Goal: Information Seeking & Learning: Learn about a topic

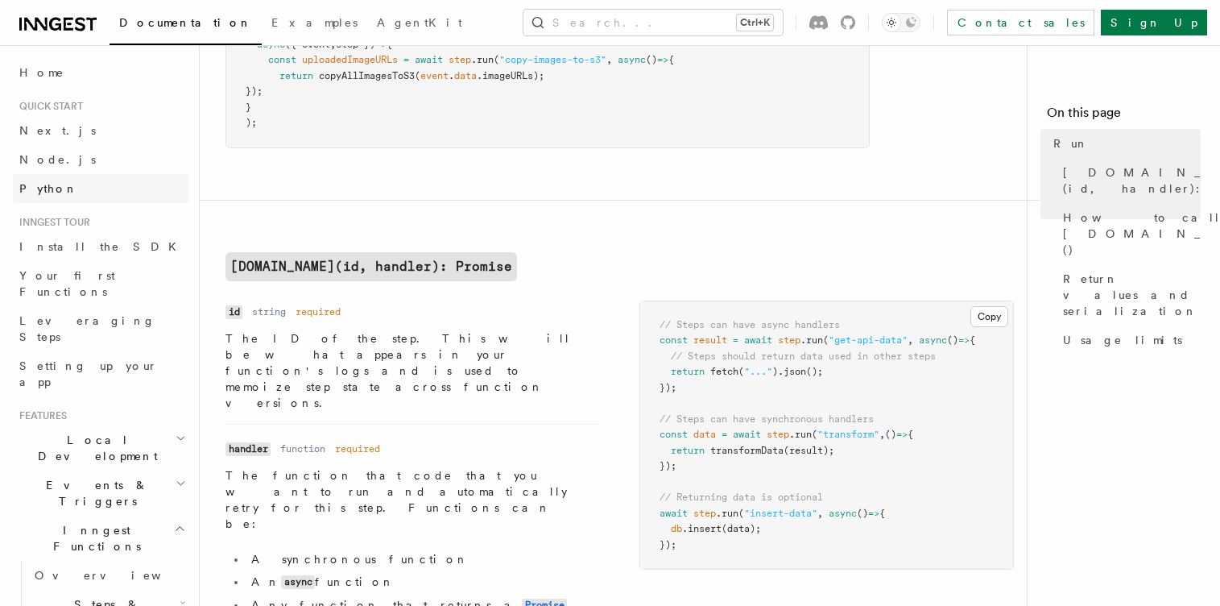
scroll to position [193, 0]
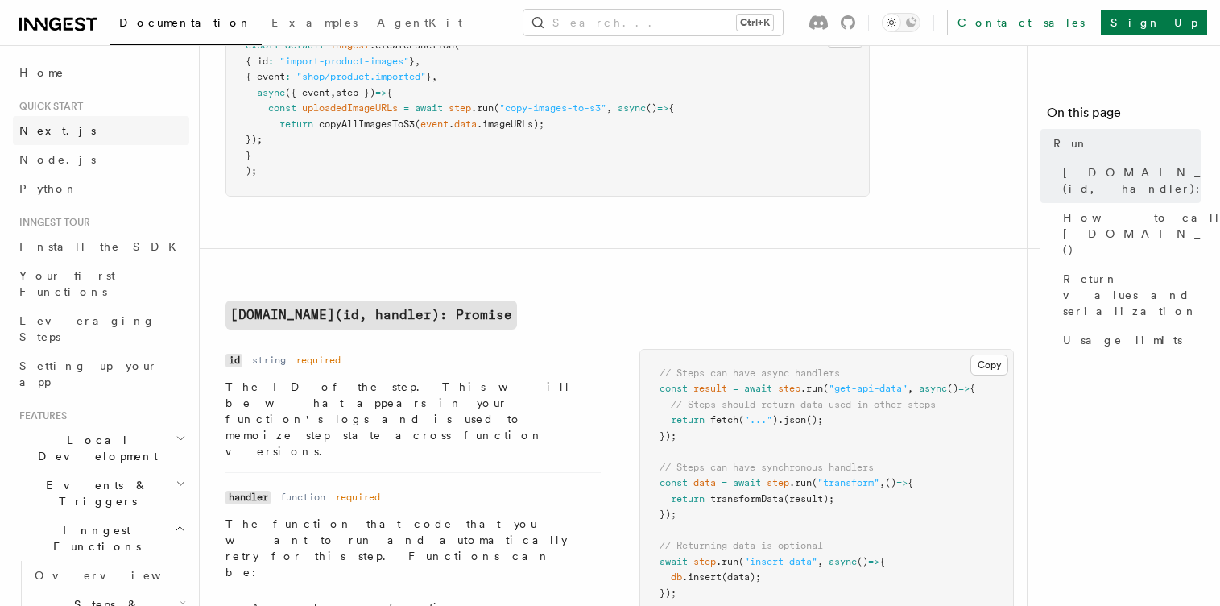
click at [78, 135] on link "Next.js" at bounding box center [101, 130] width 176 height 29
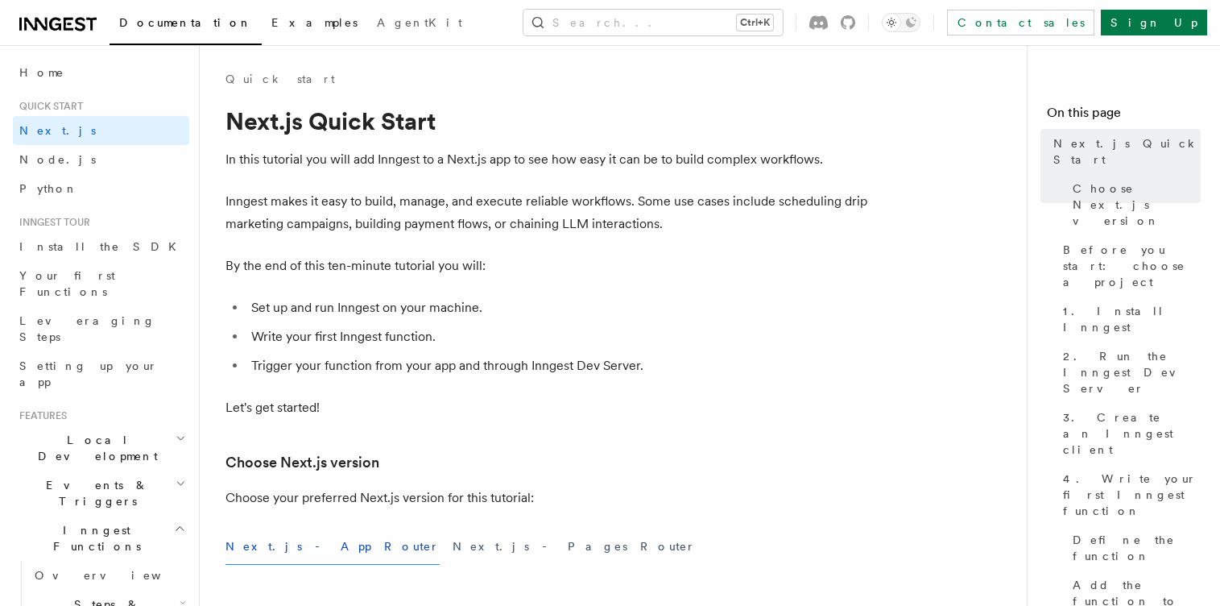
click at [262, 38] on link "Examples" at bounding box center [315, 24] width 106 height 39
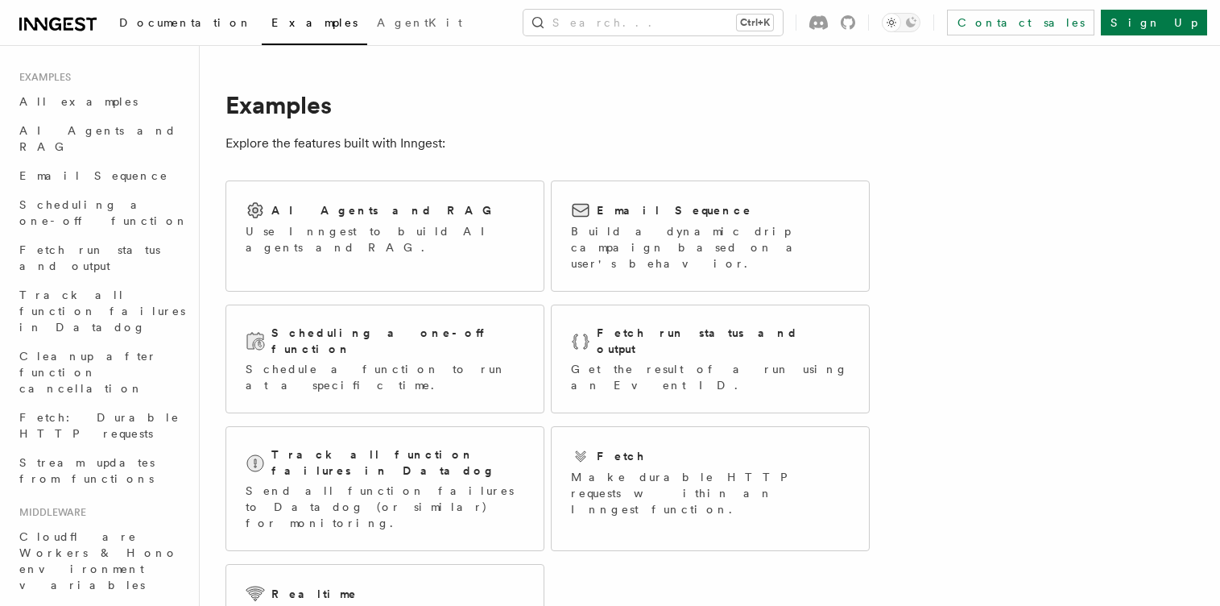
click at [176, 31] on link "Documentation" at bounding box center [186, 24] width 152 height 39
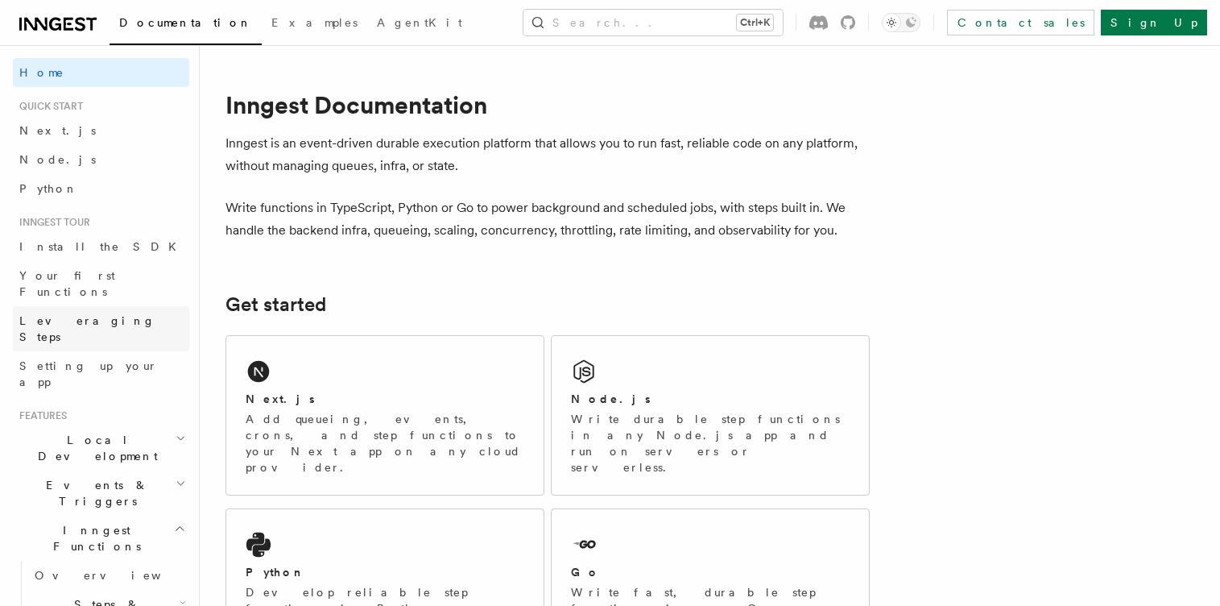
click at [139, 306] on link "Leveraging Steps" at bounding box center [101, 328] width 176 height 45
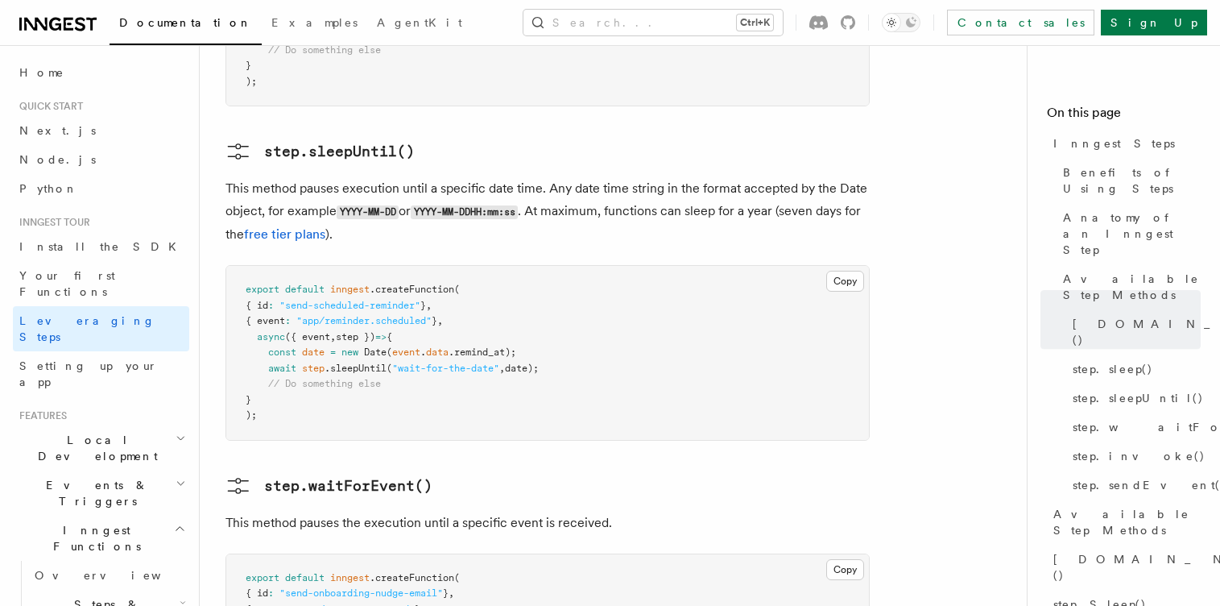
scroll to position [2223, 0]
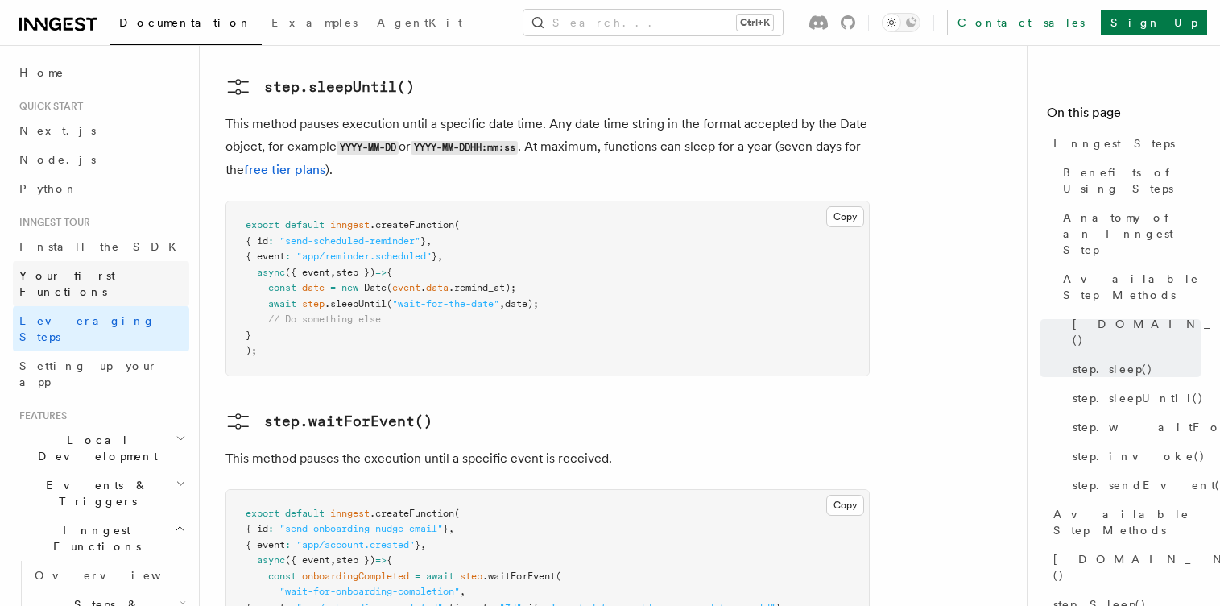
click at [127, 277] on link "Your first Functions" at bounding box center [101, 283] width 176 height 45
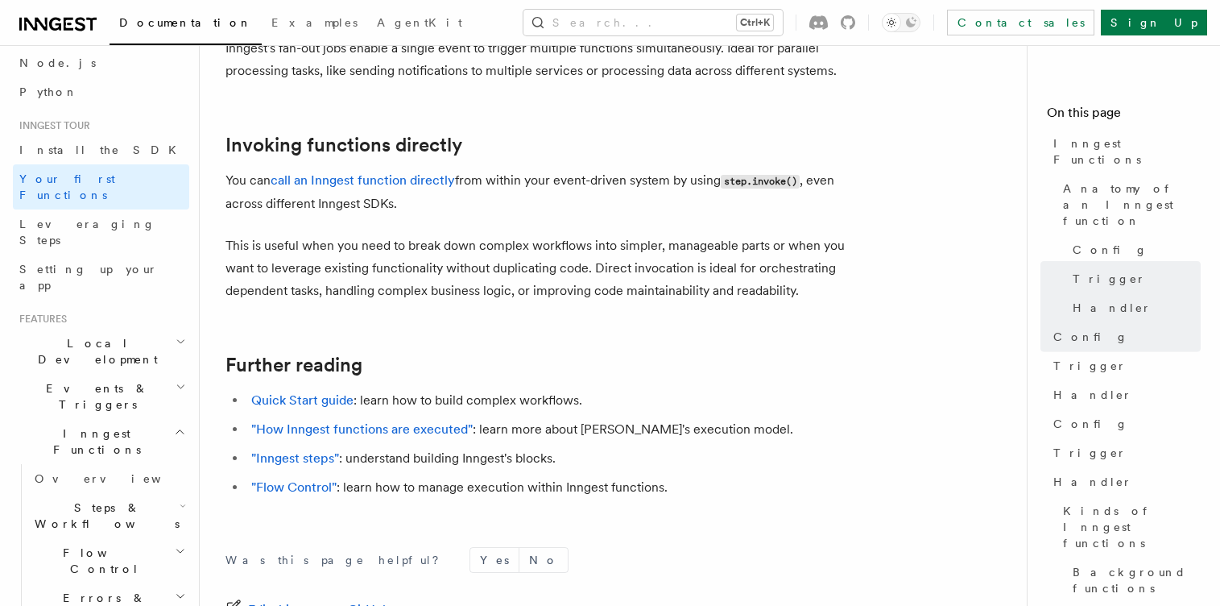
scroll to position [3149, 0]
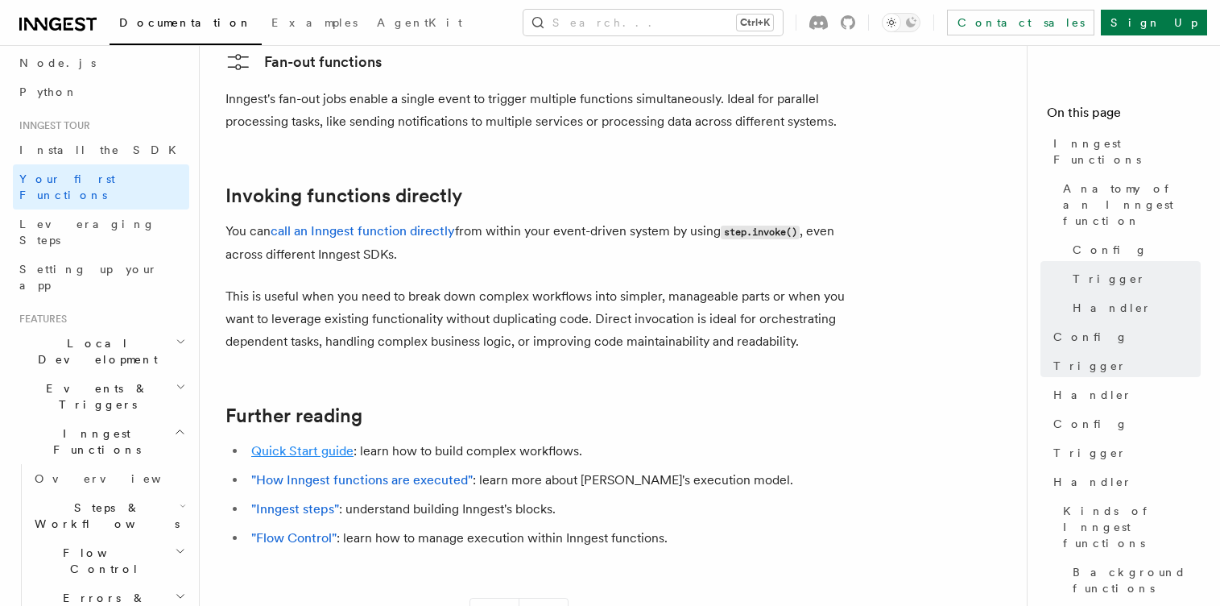
click at [309, 443] on link "Quick Start guide" at bounding box center [302, 450] width 102 height 15
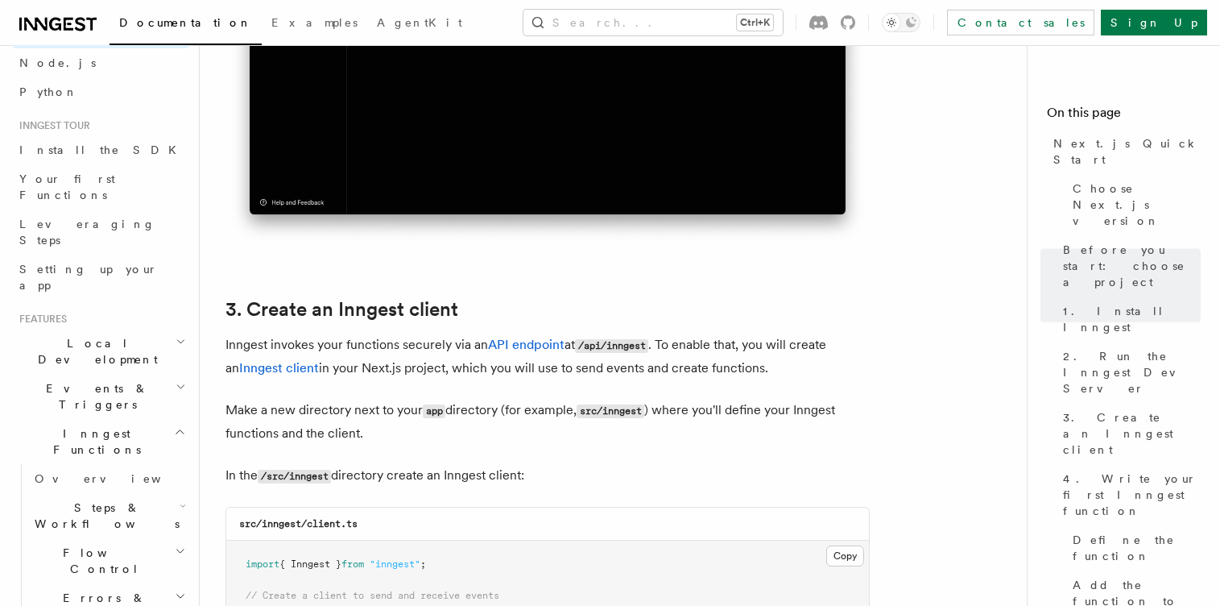
scroll to position [1740, 0]
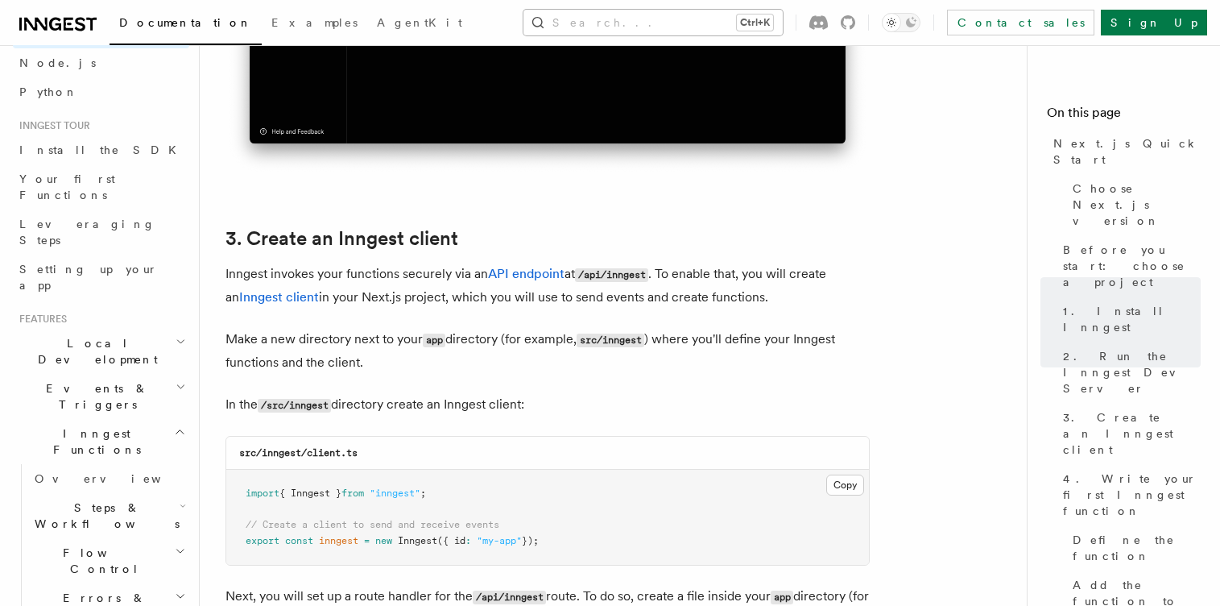
click at [648, 25] on button "Search... Ctrl+K" at bounding box center [653, 23] width 259 height 26
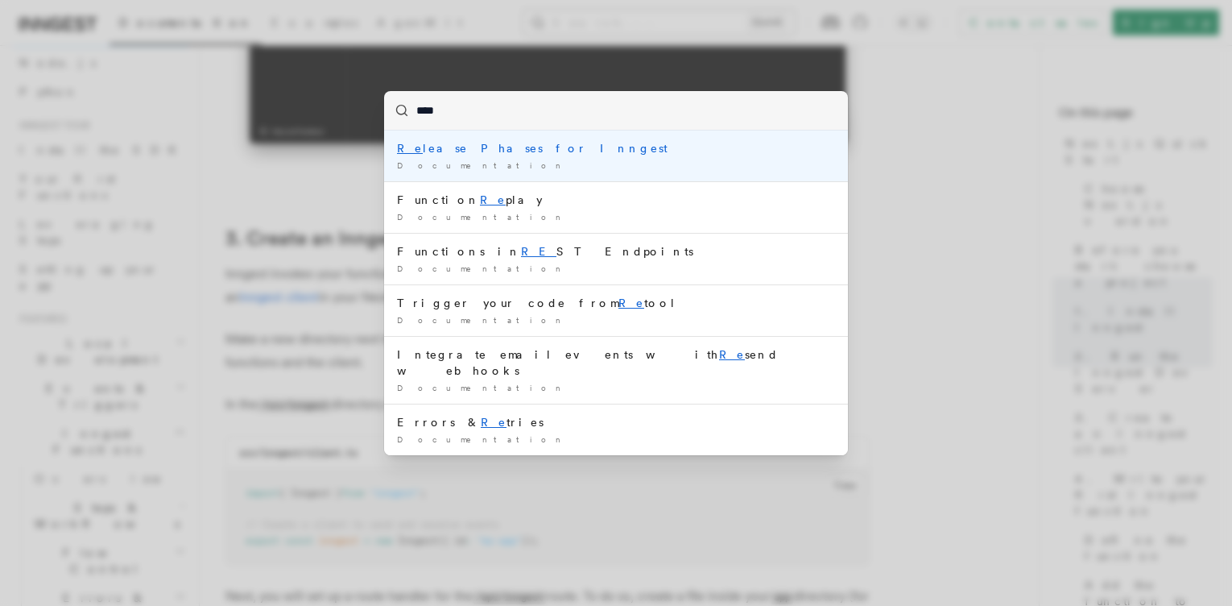
type input "*****"
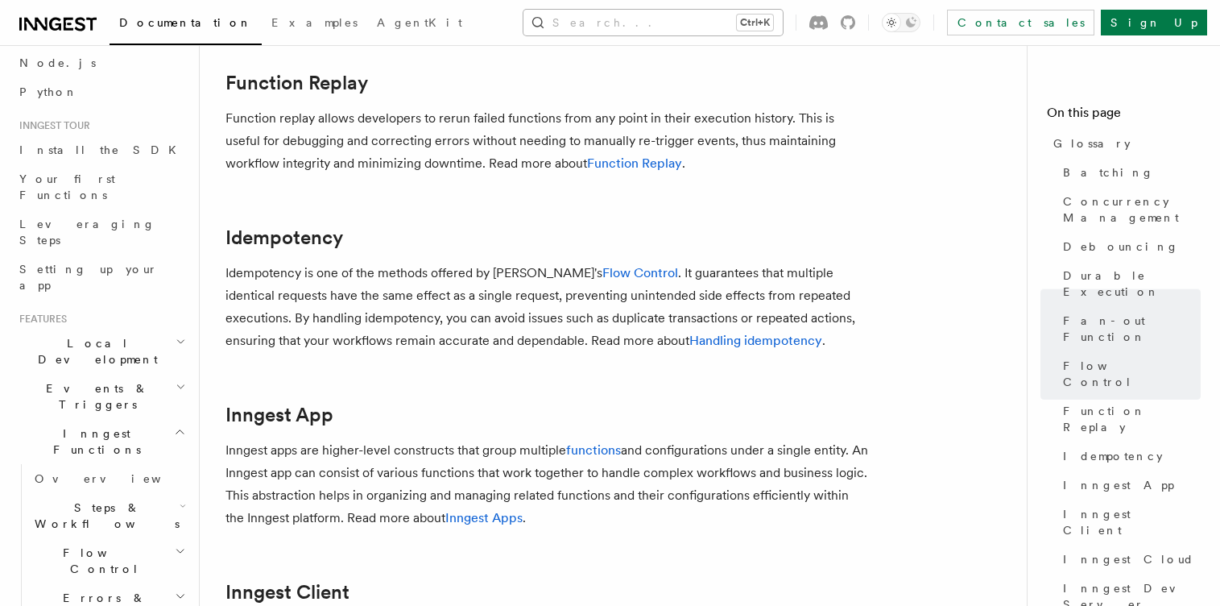
scroll to position [1305, 0]
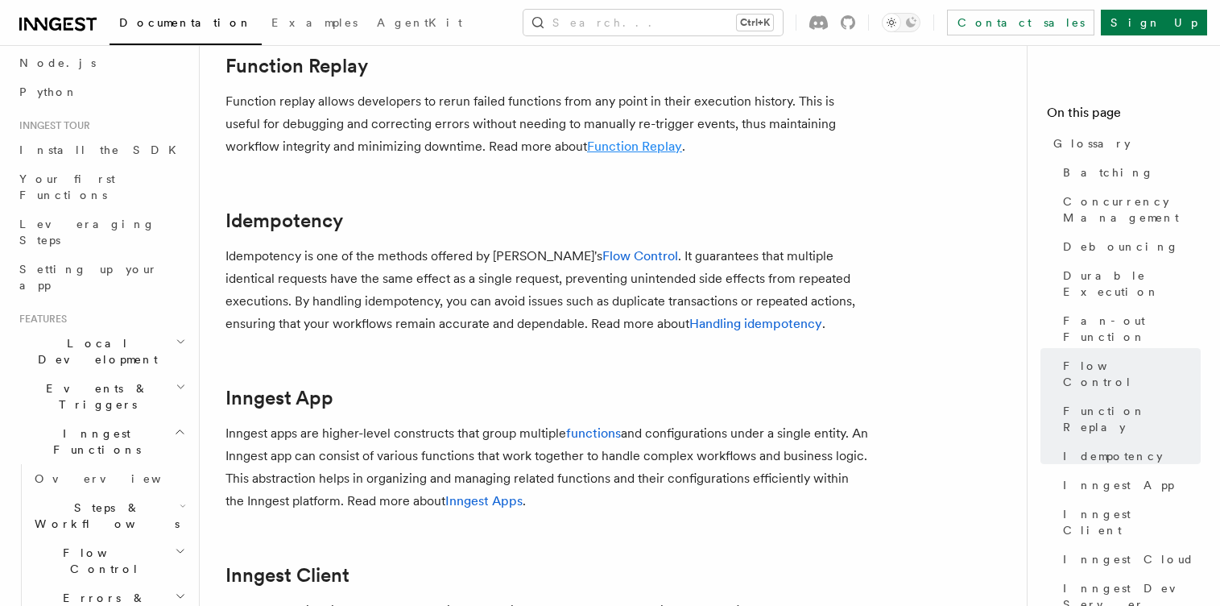
click at [603, 154] on link "Function Replay" at bounding box center [634, 146] width 95 height 15
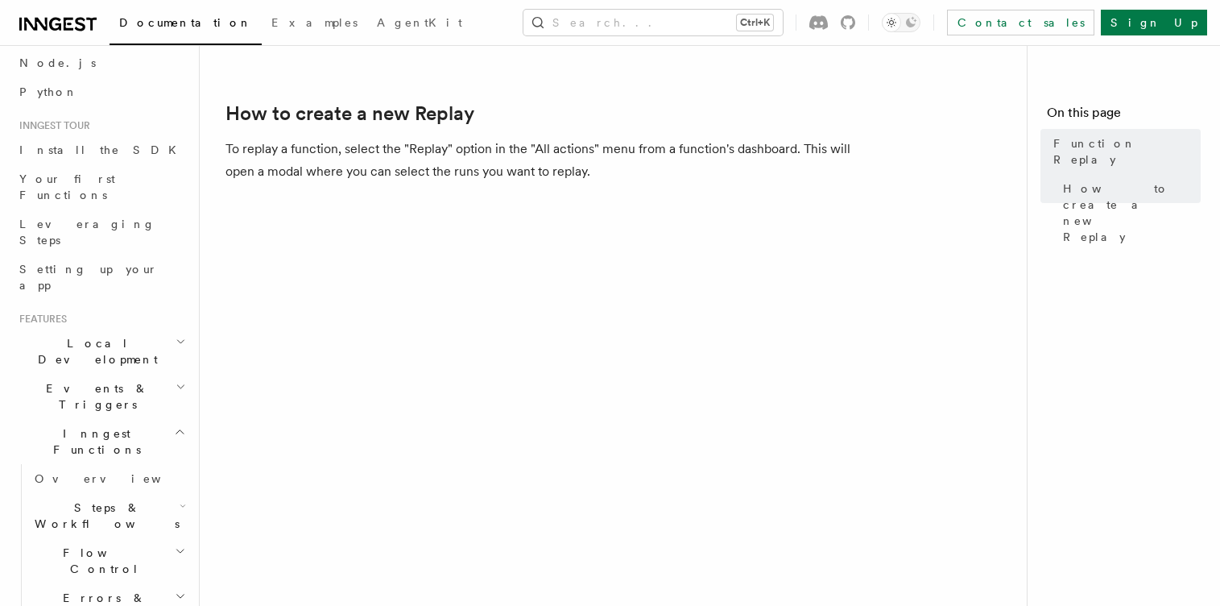
scroll to position [580, 0]
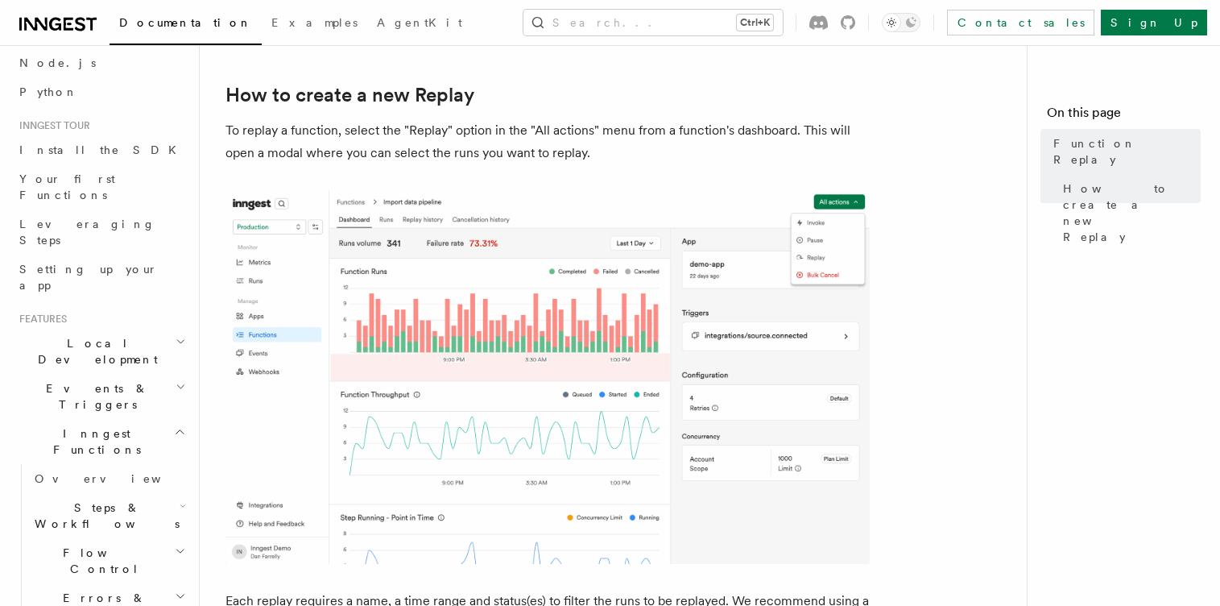
click at [773, 275] on img at bounding box center [548, 377] width 644 height 374
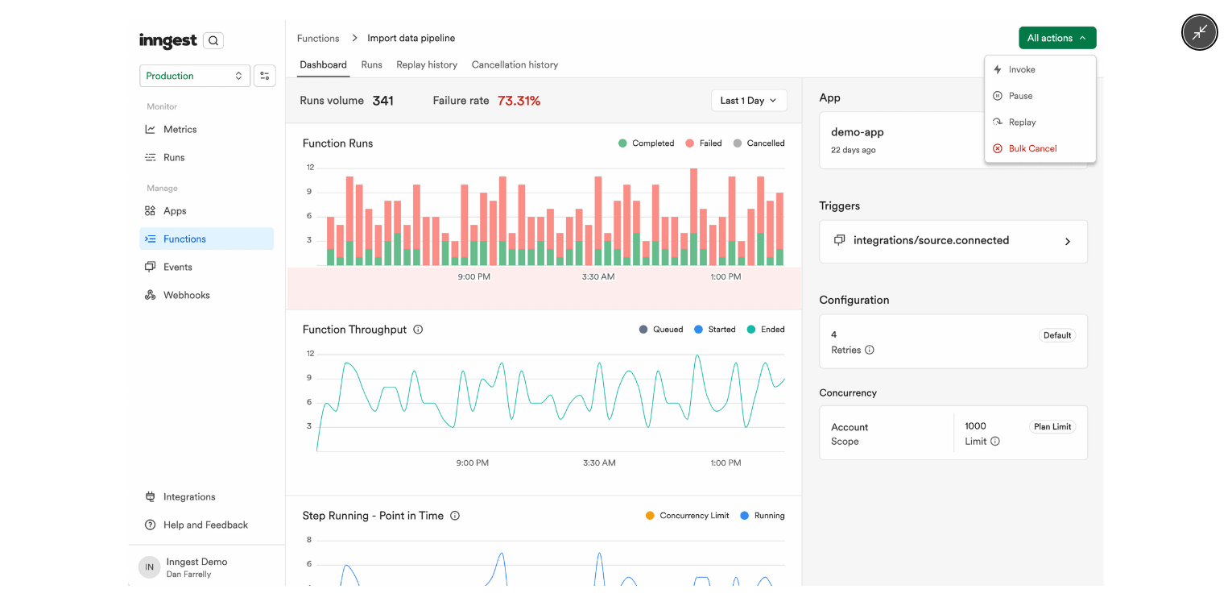
click at [773, 275] on img at bounding box center [616, 302] width 975 height 565
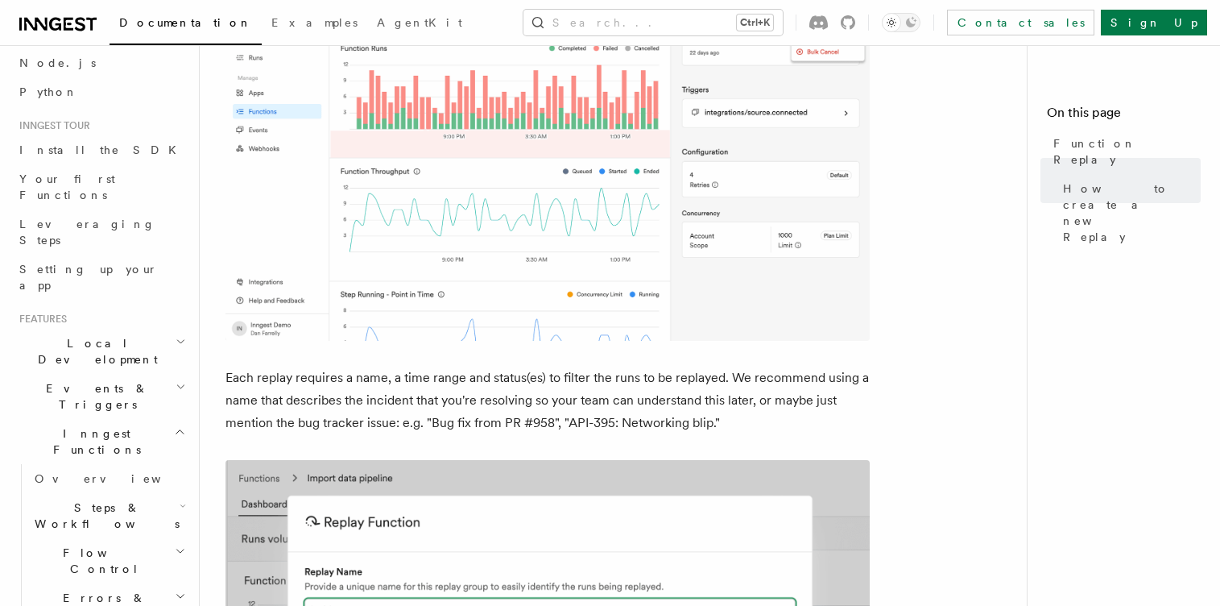
scroll to position [679, 0]
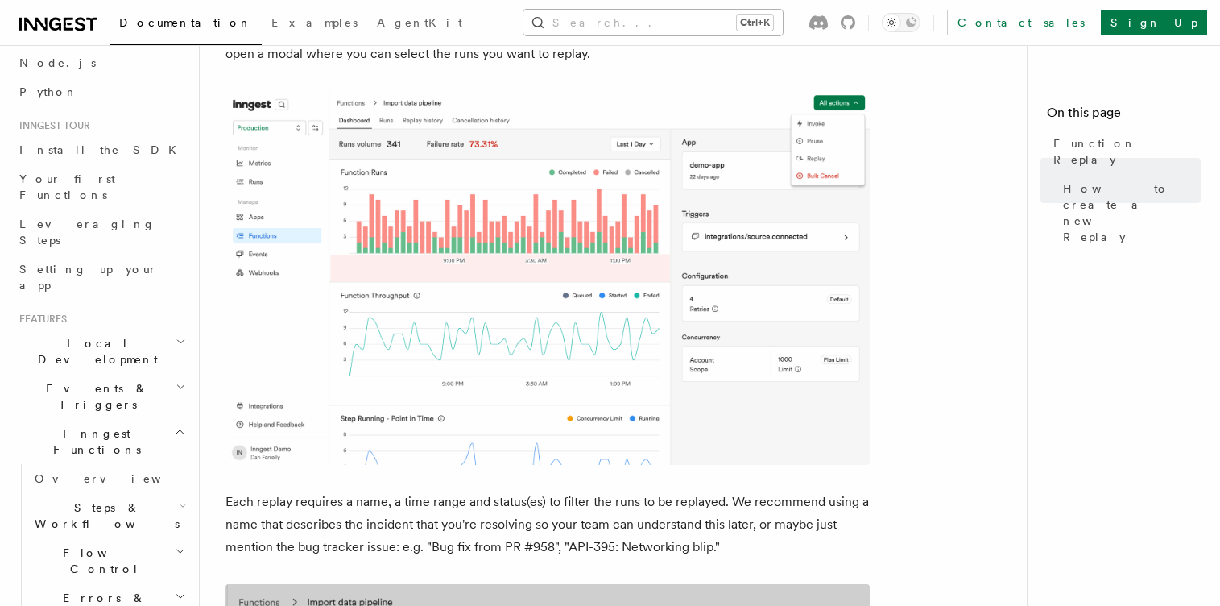
click at [676, 22] on button "Search... Ctrl+K" at bounding box center [653, 23] width 259 height 26
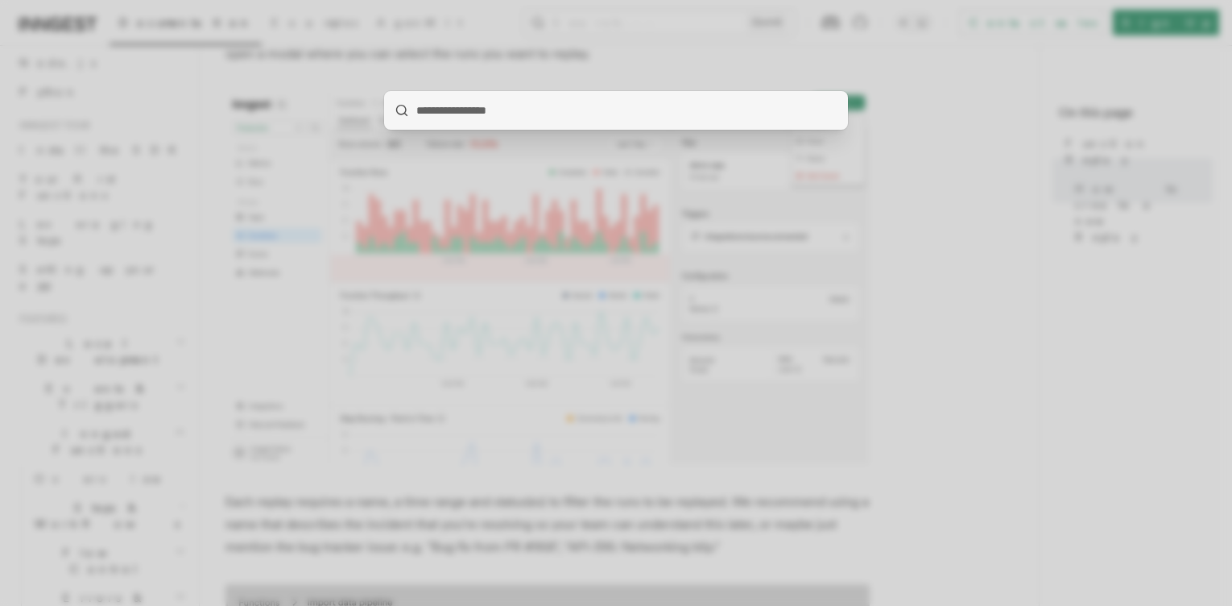
click at [668, 37] on div at bounding box center [616, 303] width 1232 height 606
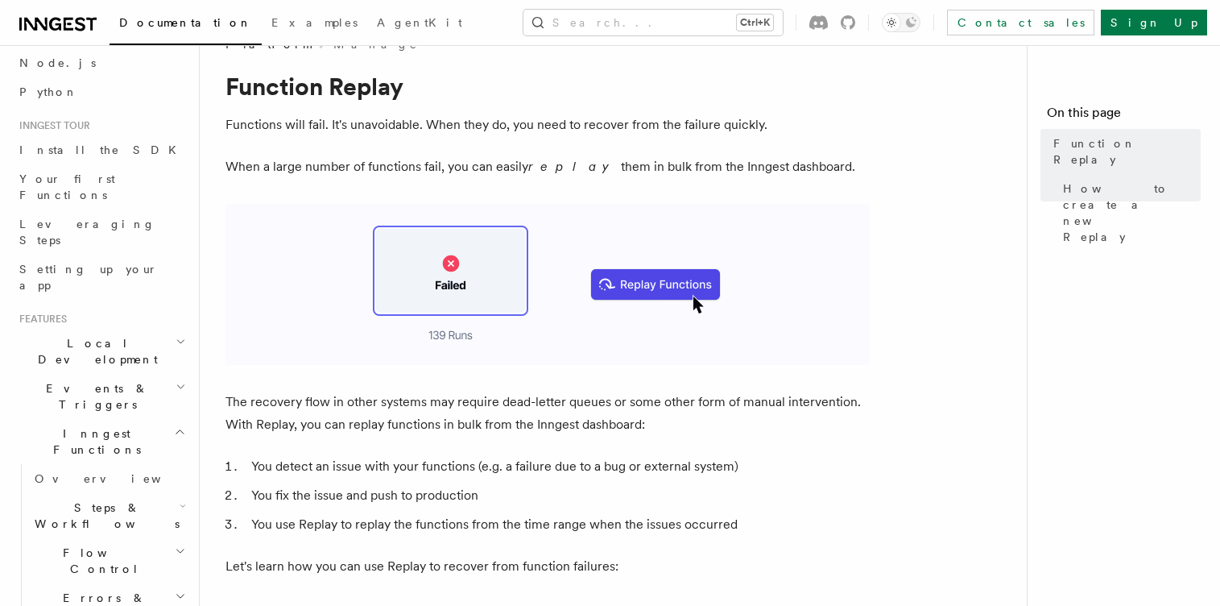
scroll to position [0, 0]
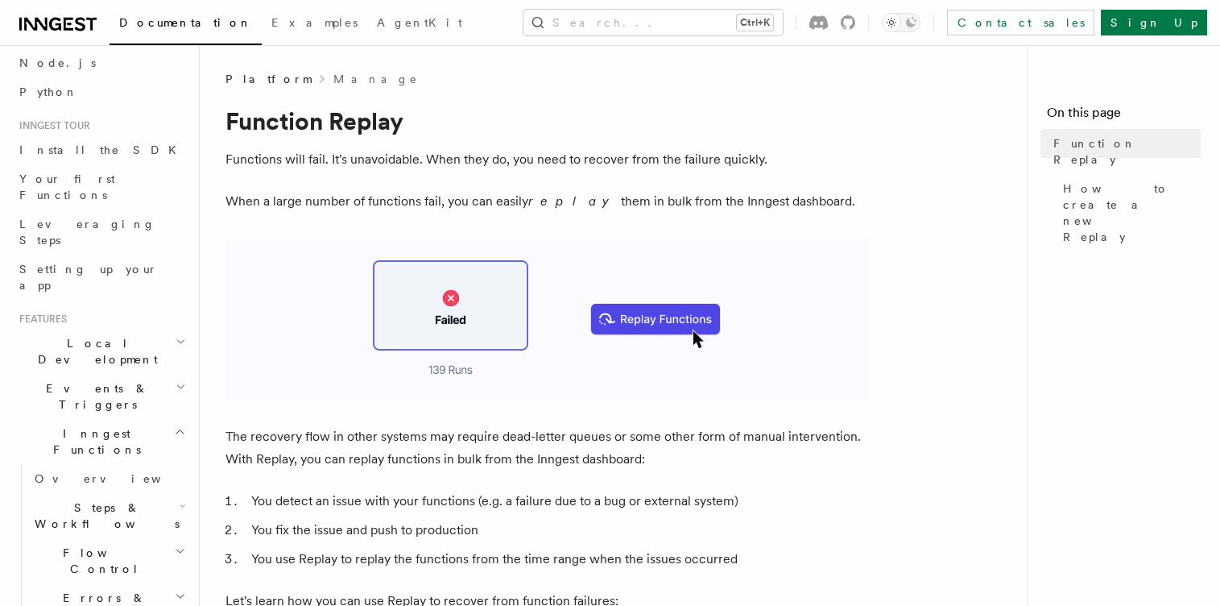
click at [866, 167] on p "Functions will fail. It's unavoidable. When they do, you need to recover from t…" at bounding box center [548, 159] width 644 height 23
click at [640, 84] on div "Platform Manage" at bounding box center [548, 79] width 644 height 16
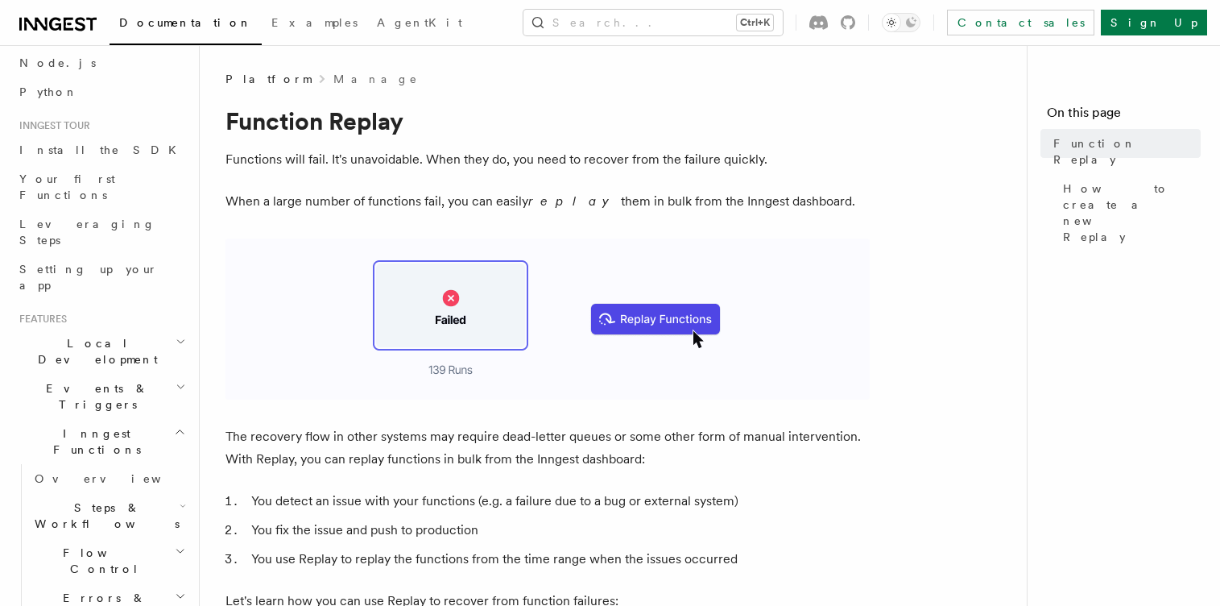
drag, startPoint x: 634, startPoint y: 81, endPoint x: 600, endPoint y: 75, distance: 34.4
click at [623, 80] on div "Platform Manage" at bounding box center [548, 79] width 644 height 16
click at [600, 75] on div "Platform Manage" at bounding box center [548, 79] width 644 height 16
click at [547, 71] on div "Platform Manage" at bounding box center [548, 79] width 644 height 16
click at [449, 75] on div "Platform Manage" at bounding box center [548, 79] width 644 height 16
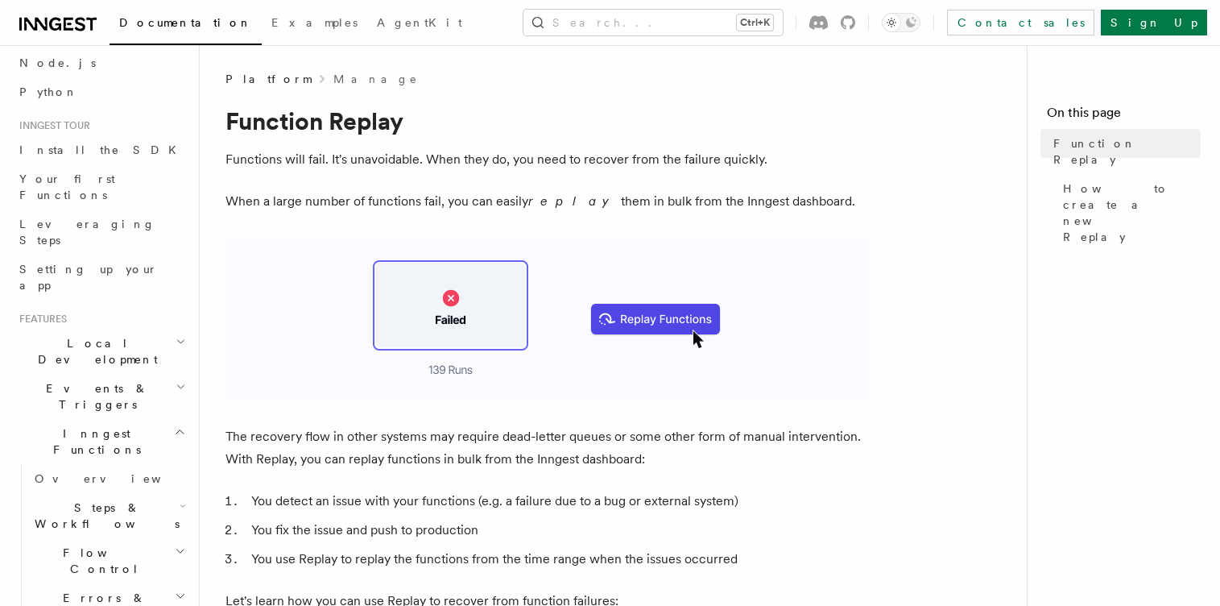
click at [511, 27] on div "Search... Ctrl+K Contact sales Sign Up" at bounding box center [859, 23] width 697 height 26
click at [352, 27] on div "Documentation Examples AgentKit Search... Ctrl+K Contact sales Sign Up" at bounding box center [610, 22] width 1220 height 45
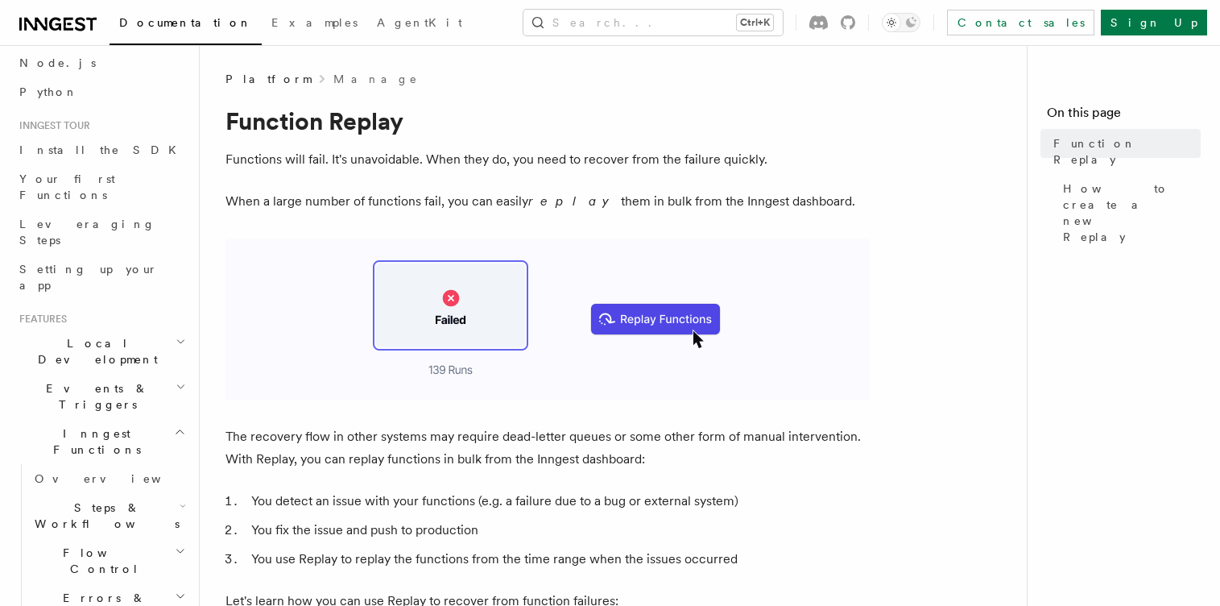
click at [352, 27] on div "Documentation Examples AgentKit Search... Ctrl+K Contact sales Sign Up" at bounding box center [610, 22] width 1220 height 45
click at [361, 26] on div "Documentation Examples AgentKit Search... Ctrl+K Contact sales Sign Up" at bounding box center [610, 22] width 1220 height 45
click at [419, 71] on div "Platform Manage" at bounding box center [548, 79] width 644 height 16
click at [457, 79] on div "Platform Manage" at bounding box center [548, 79] width 644 height 16
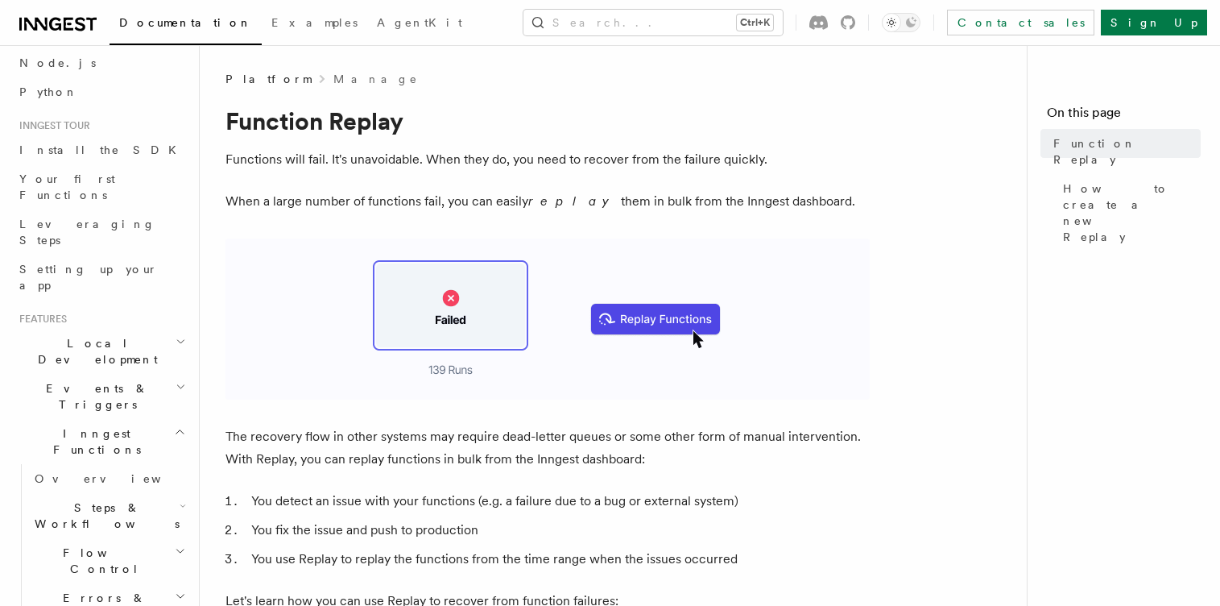
click at [470, 82] on div "Platform Manage" at bounding box center [548, 79] width 644 height 16
click at [488, 85] on div "Platform Manage" at bounding box center [548, 79] width 644 height 16
click at [511, 22] on div "Search... Ctrl+K Contact sales Sign Up" at bounding box center [859, 23] width 697 height 26
click at [511, 19] on div "Search... Ctrl+K Contact sales Sign Up" at bounding box center [859, 23] width 697 height 26
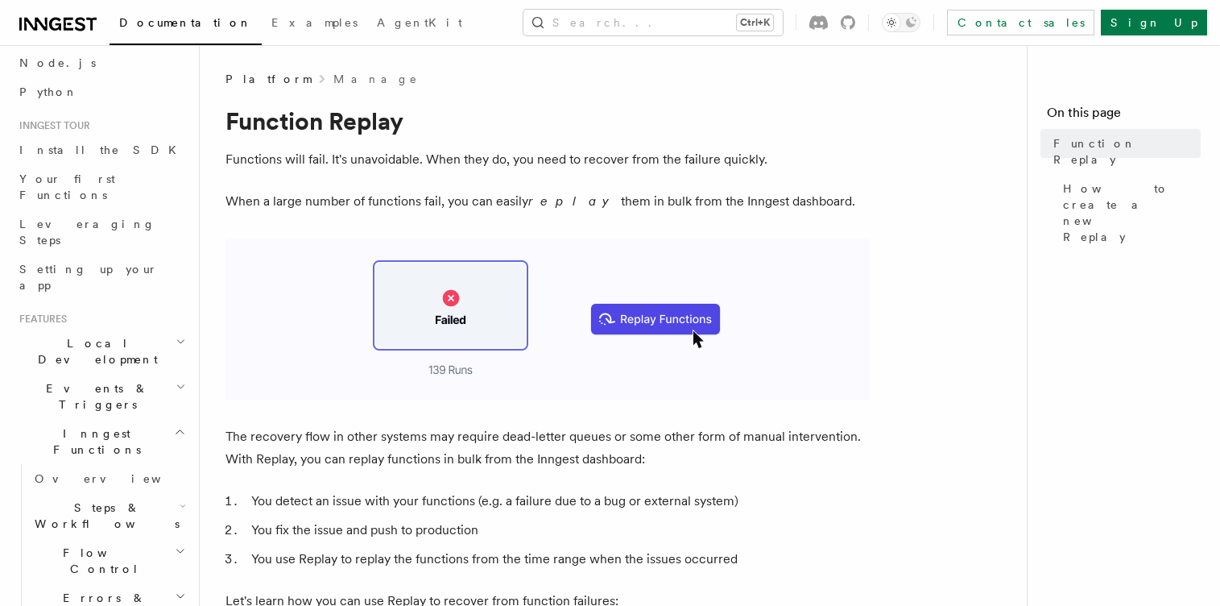
click at [527, 10] on div "Search... Ctrl+K Contact sales Sign Up" at bounding box center [859, 23] width 697 height 26
click at [682, 26] on button "Search... Ctrl+K" at bounding box center [653, 23] width 259 height 26
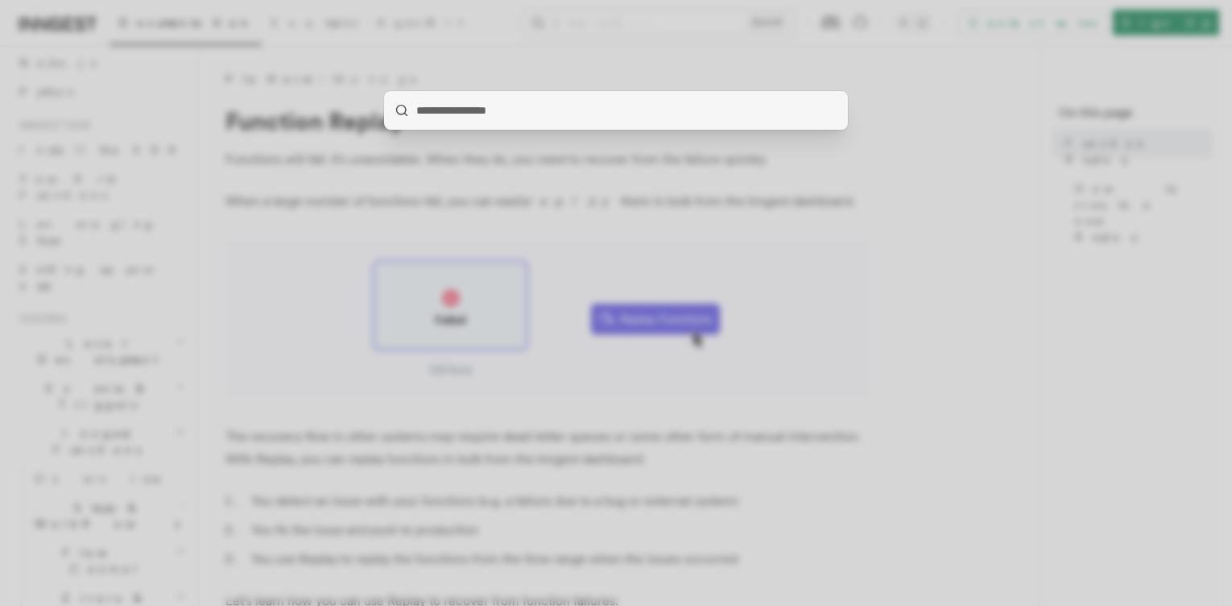
click at [673, 38] on div at bounding box center [616, 303] width 1232 height 606
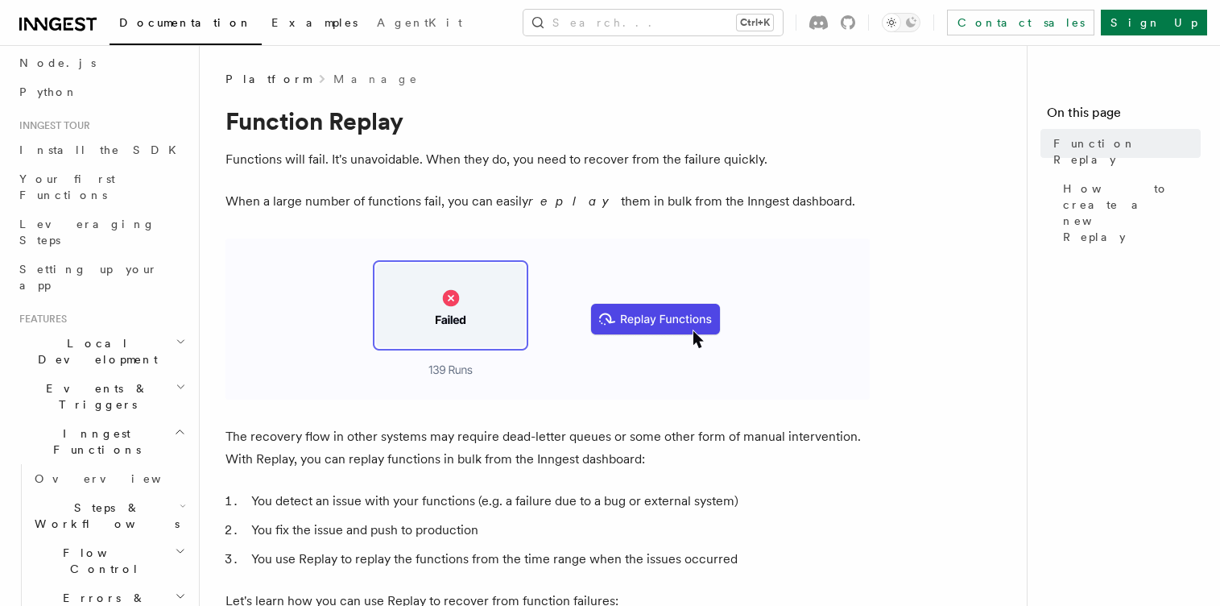
click at [271, 26] on span "Examples" at bounding box center [314, 22] width 86 height 13
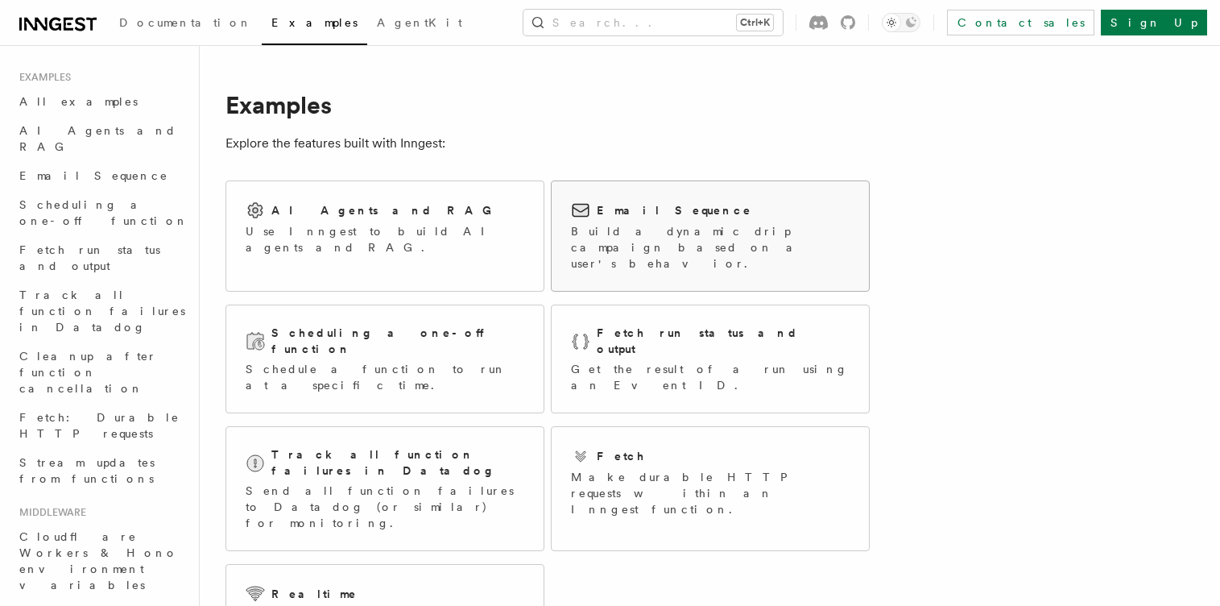
click at [681, 224] on p "Build a dynamic drip campaign based on a user's behavior." at bounding box center [710, 247] width 279 height 48
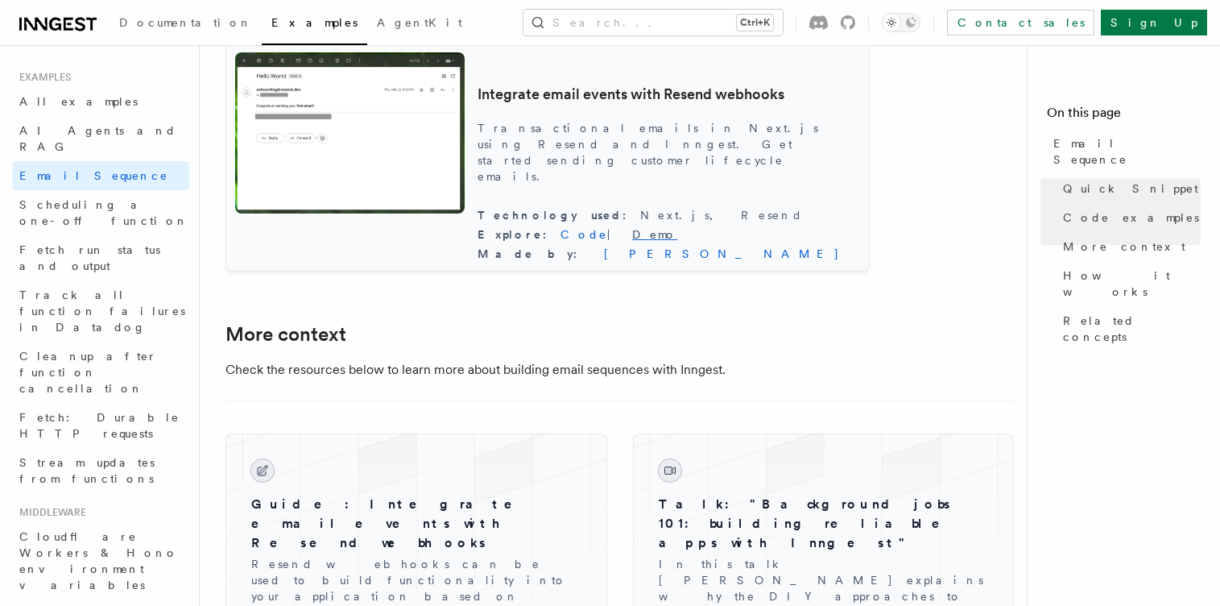
scroll to position [1643, 0]
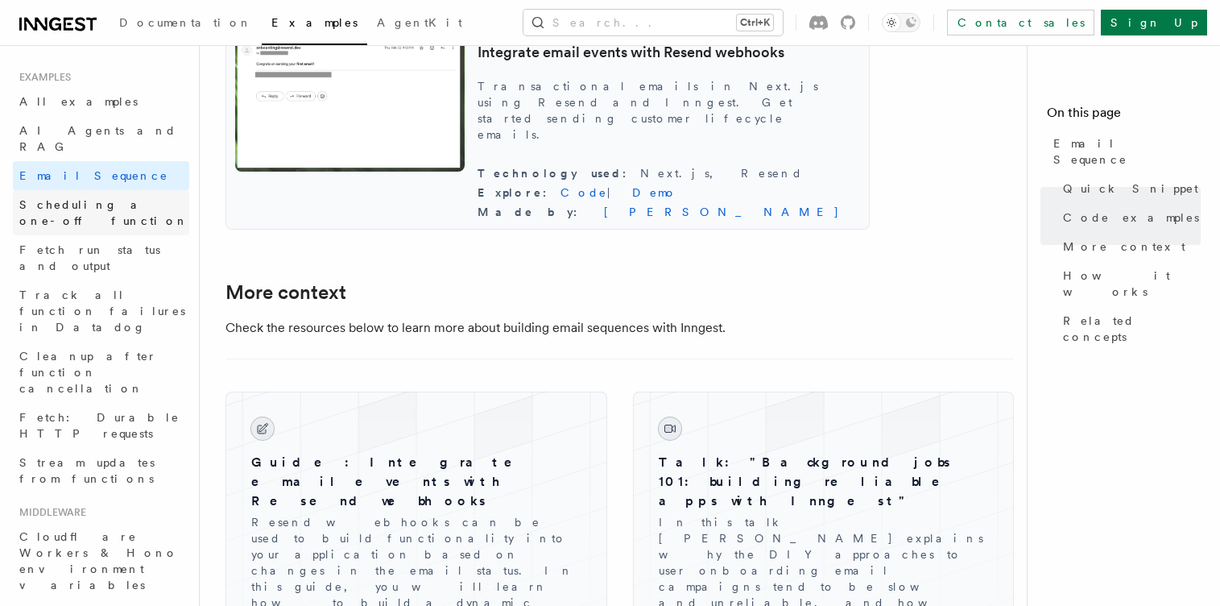
click at [138, 198] on span "Scheduling a one-off function" at bounding box center [103, 212] width 169 height 29
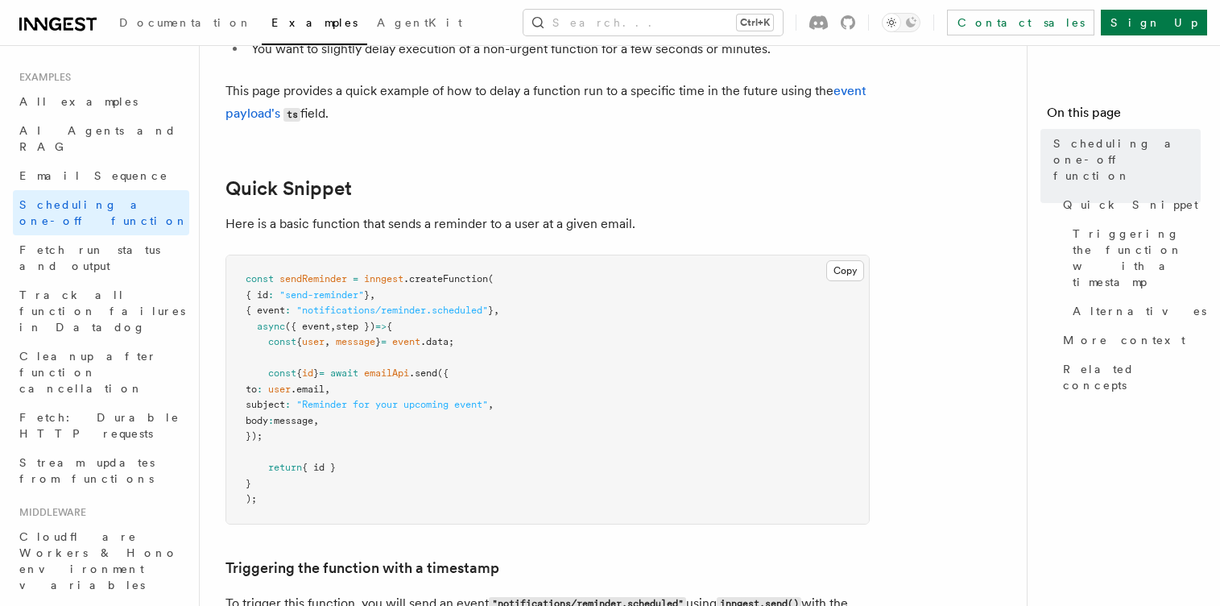
scroll to position [193, 0]
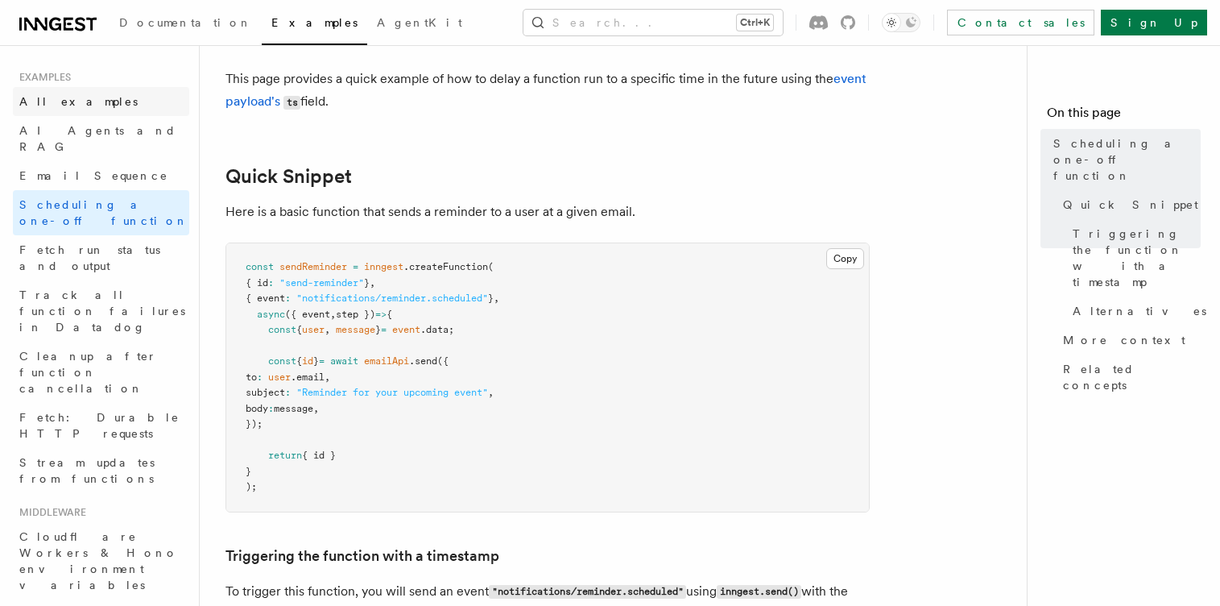
click at [114, 105] on link "All examples" at bounding box center [101, 101] width 176 height 29
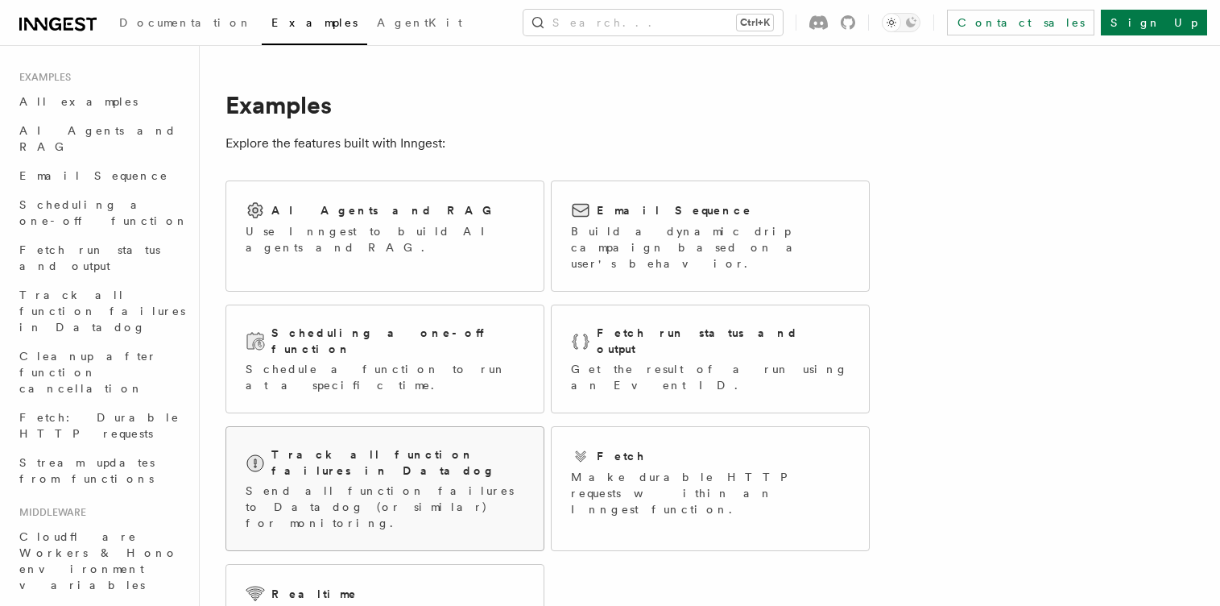
click at [478, 483] on p "Send all function failures to Datadog (or similar) for monitoring." at bounding box center [385, 507] width 279 height 48
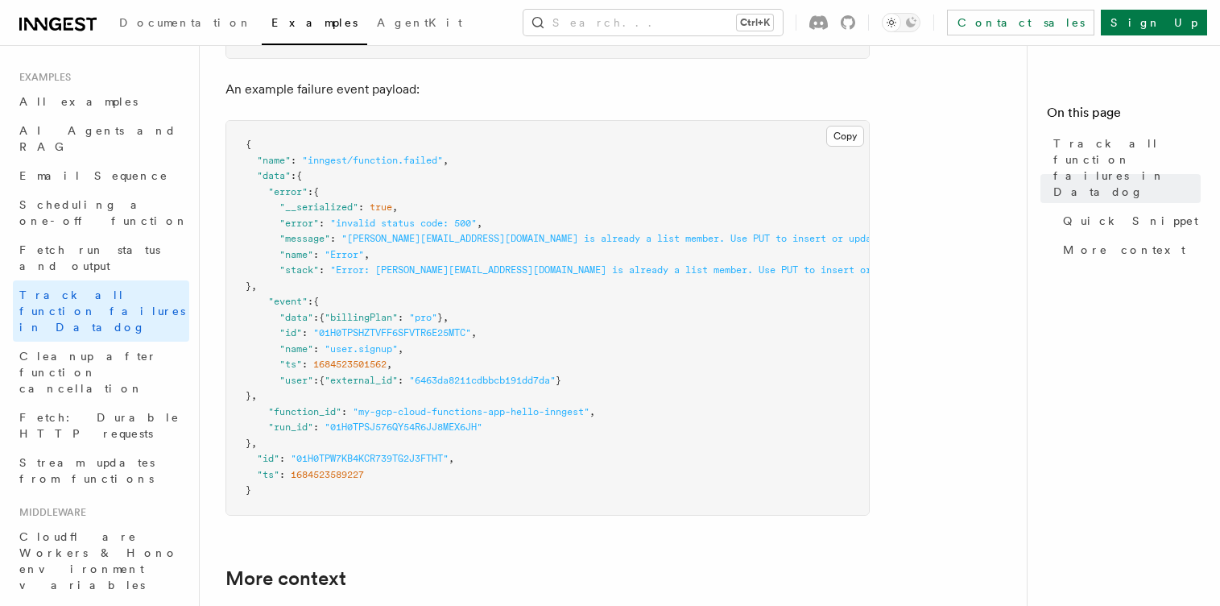
scroll to position [1063, 0]
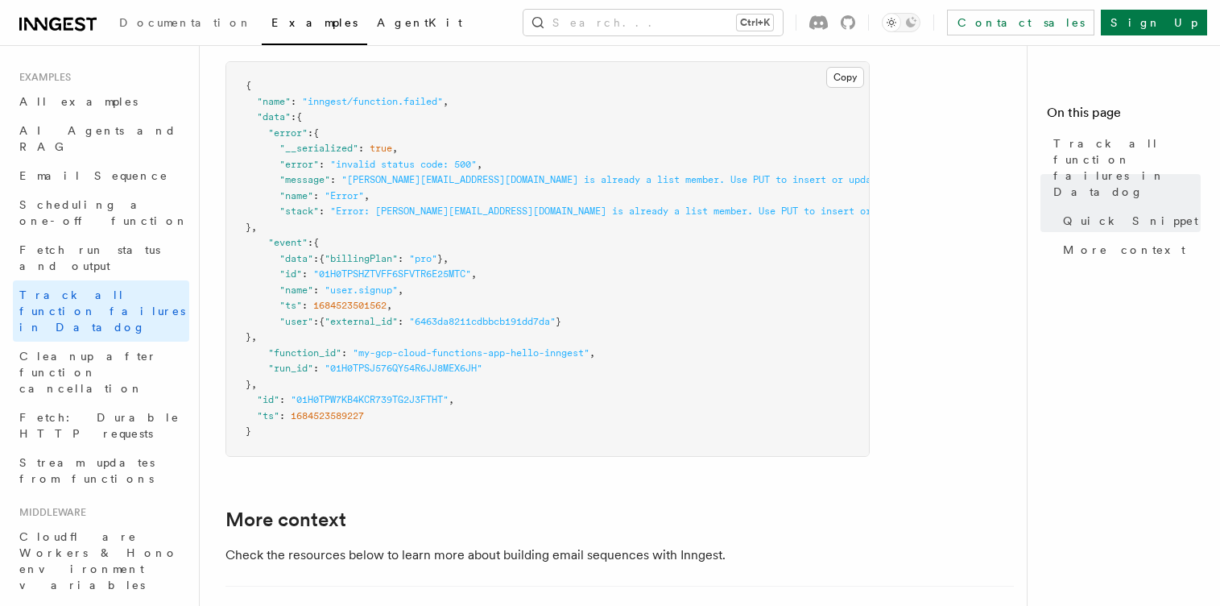
click at [367, 30] on link "AgentKit" at bounding box center [419, 24] width 105 height 39
click at [147, 20] on span "Documentation" at bounding box center [185, 22] width 133 height 13
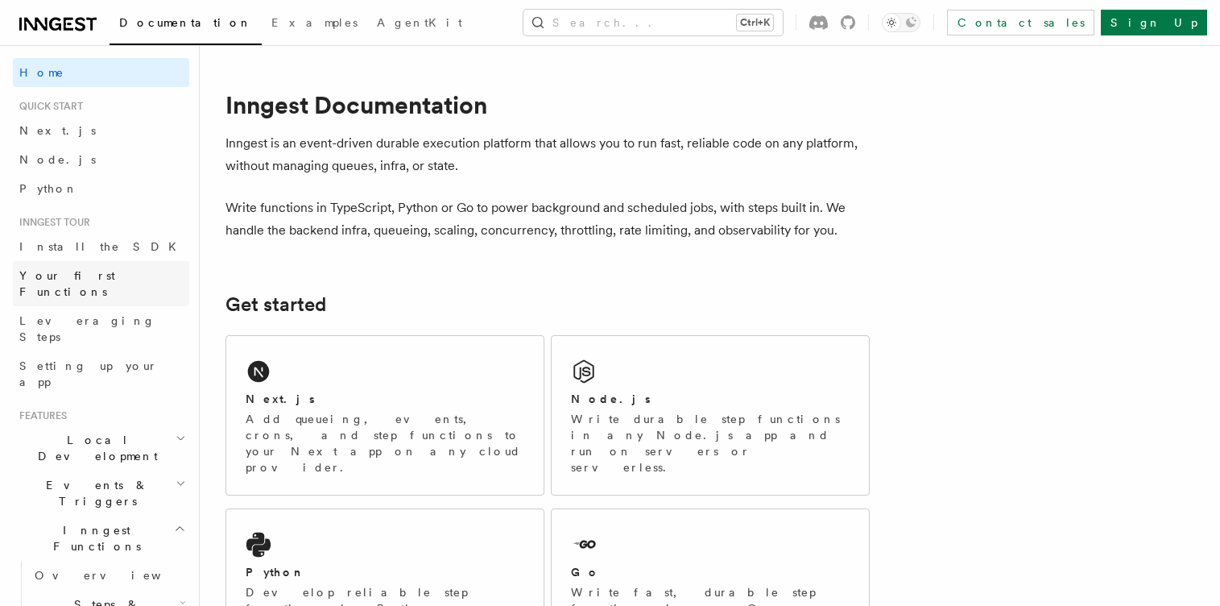
click at [113, 267] on span "Your first Functions" at bounding box center [104, 283] width 170 height 32
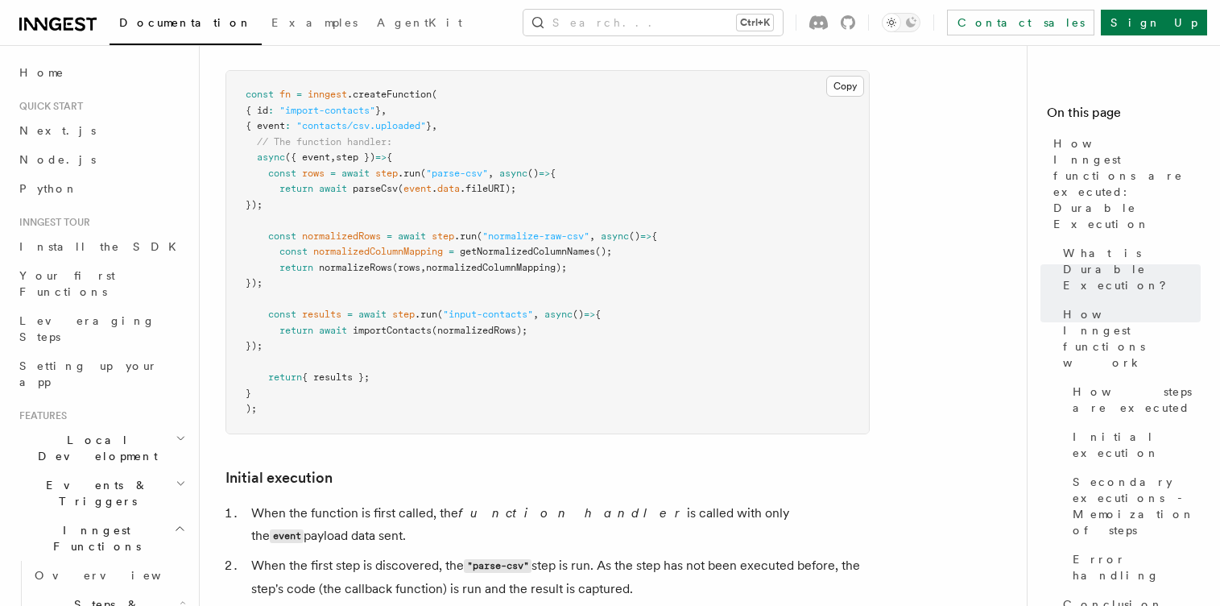
scroll to position [1643, 0]
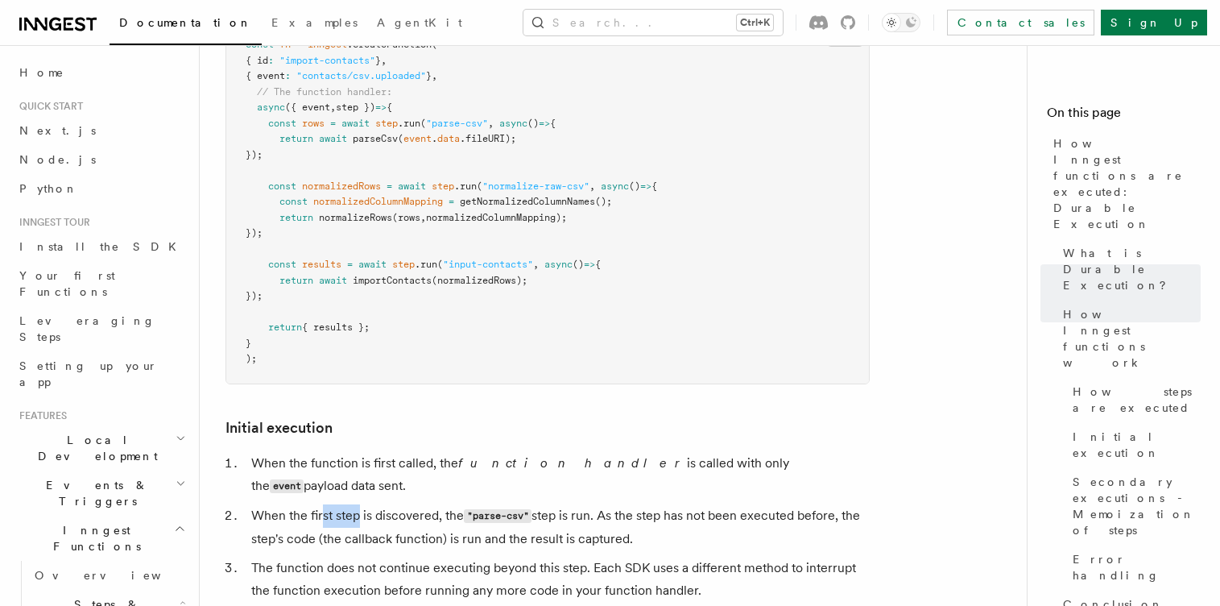
drag, startPoint x: 327, startPoint y: 450, endPoint x: 381, endPoint y: 450, distance: 54.0
click at [380, 504] on li "When the first step is discovered, the "parse-csv" step is run. As the step has…" at bounding box center [557, 527] width 623 height 46
drag, startPoint x: 509, startPoint y: 454, endPoint x: 565, endPoint y: 454, distance: 55.6
click at [554, 504] on li "When the first step is discovered, the "parse-csv" step is run. As the step has…" at bounding box center [557, 527] width 623 height 46
click at [609, 504] on li "When the first step is discovered, the "parse-csv" step is run. As the step has…" at bounding box center [557, 527] width 623 height 46
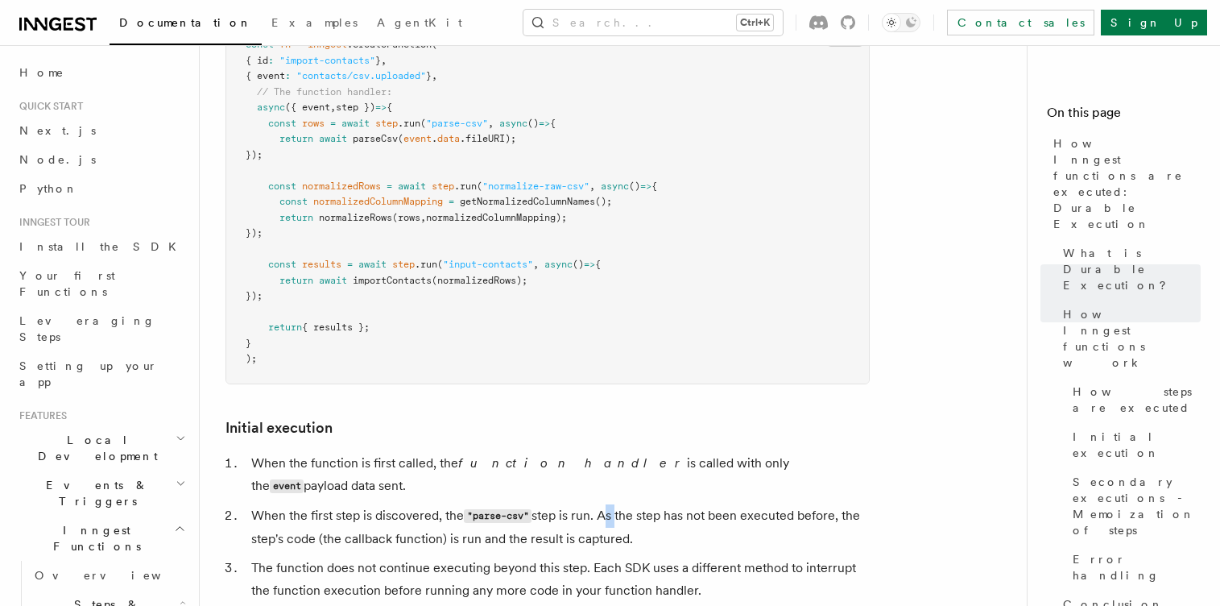
click at [609, 504] on li "When the first step is discovered, the "parse-csv" step is run. As the step has…" at bounding box center [557, 527] width 623 height 46
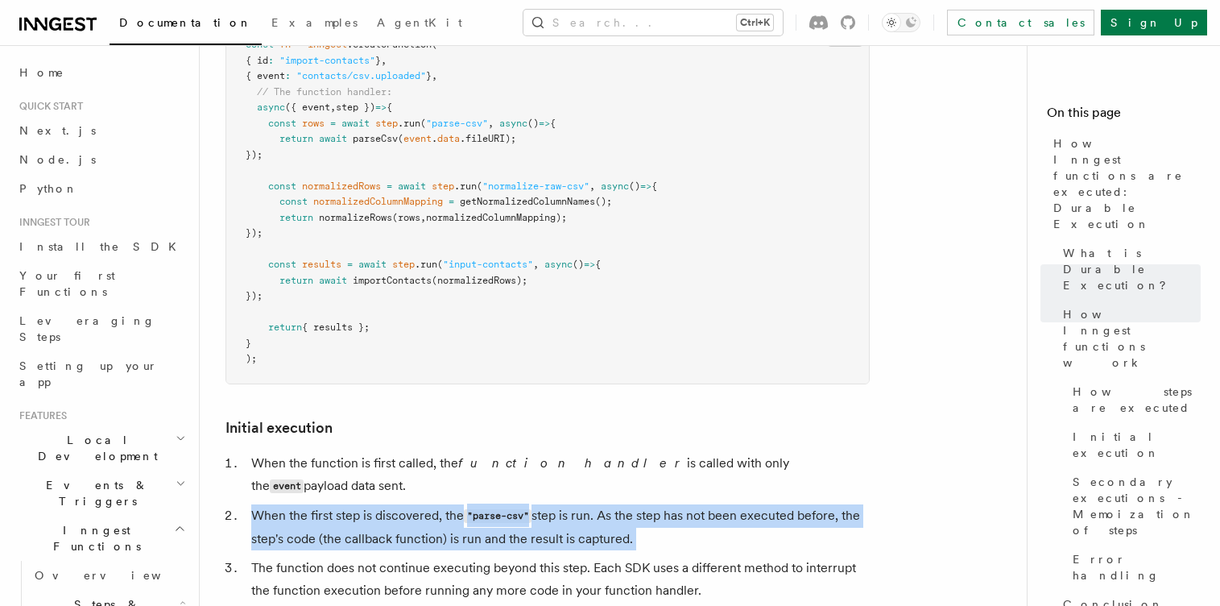
click at [609, 504] on li "When the first step is discovered, the "parse-csv" step is run. As the step has…" at bounding box center [557, 527] width 623 height 46
click at [636, 504] on li "When the first step is discovered, the "parse-csv" step is run. As the step has…" at bounding box center [557, 527] width 623 height 46
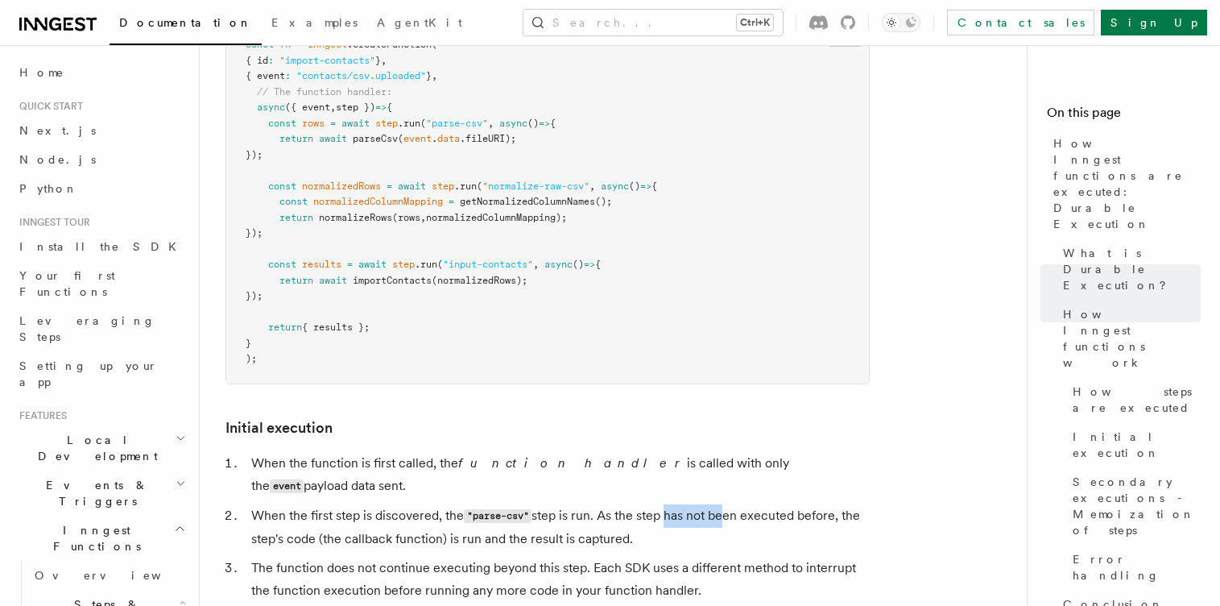
drag, startPoint x: 669, startPoint y: 454, endPoint x: 723, endPoint y: 454, distance: 54.8
click at [723, 504] on li "When the first step is discovered, the "parse-csv" step is run. As the step has…" at bounding box center [557, 527] width 623 height 46
drag, startPoint x: 768, startPoint y: 454, endPoint x: 821, endPoint y: 454, distance: 52.4
click at [821, 504] on li "When the first step is discovered, the "parse-csv" step is run. As the step has…" at bounding box center [557, 527] width 623 height 46
drag, startPoint x: 317, startPoint y: 474, endPoint x: 346, endPoint y: 474, distance: 28.2
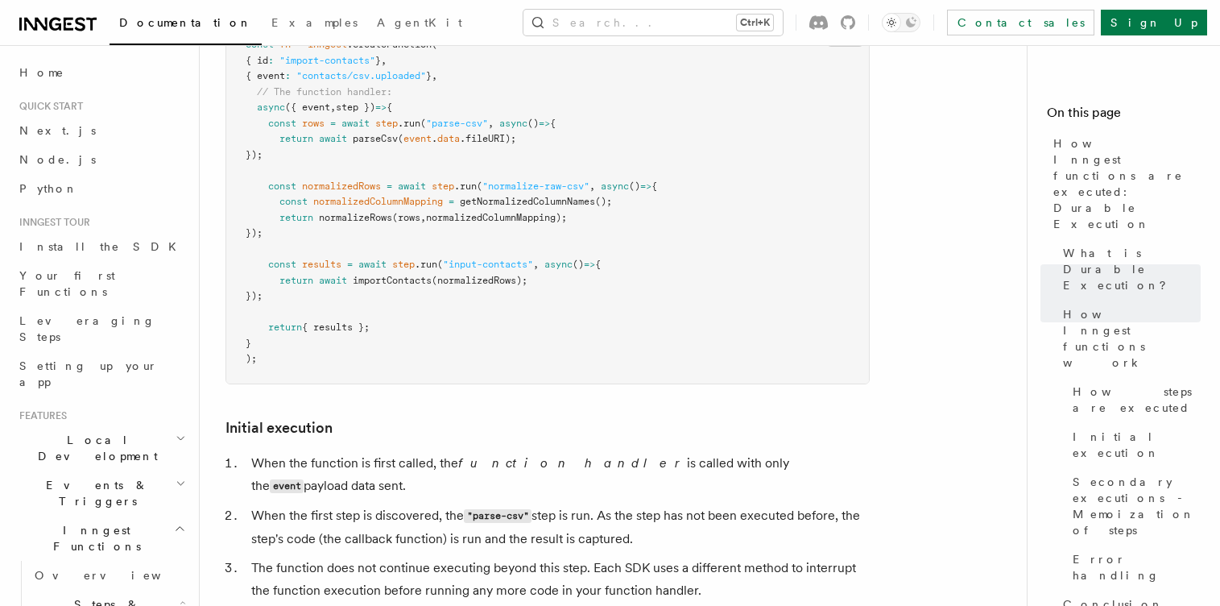
click at [325, 504] on li "When the first step is discovered, the "parse-csv" step is run. As the step has…" at bounding box center [557, 527] width 623 height 46
drag, startPoint x: 384, startPoint y: 474, endPoint x: 461, endPoint y: 477, distance: 76.6
click at [458, 504] on li "When the first step is discovered, the "parse-csv" step is run. As the step has…" at bounding box center [557, 527] width 623 height 46
drag, startPoint x: 506, startPoint y: 477, endPoint x: 591, endPoint y: 472, distance: 85.5
click at [599, 504] on li "When the first step is discovered, the "parse-csv" step is run. As the step has…" at bounding box center [557, 527] width 623 height 46
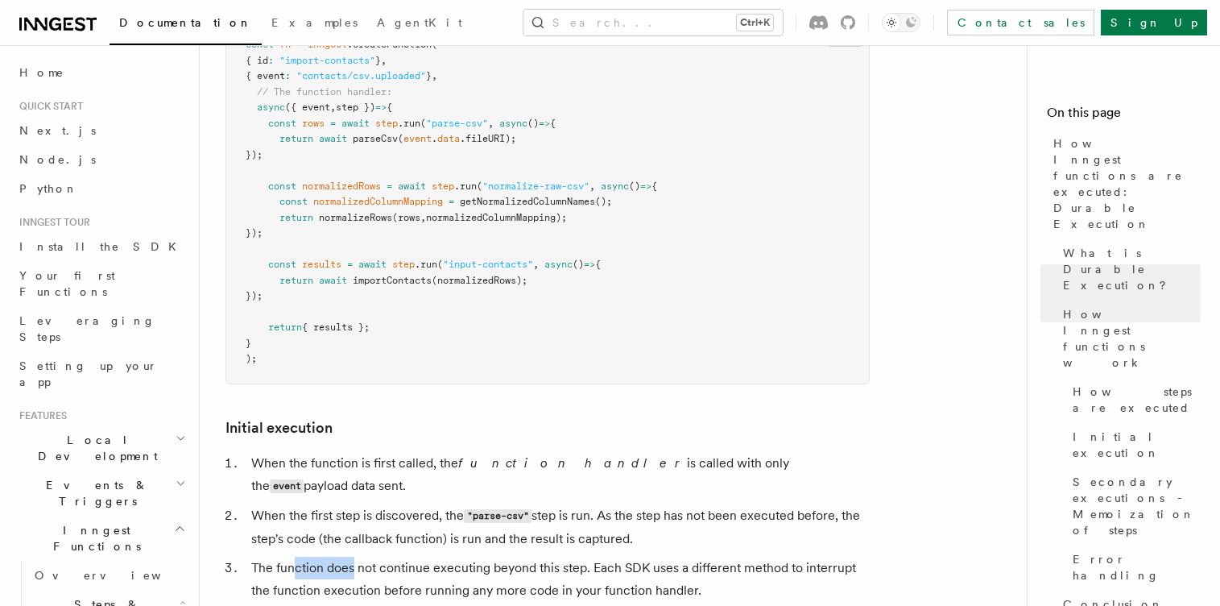
drag, startPoint x: 292, startPoint y: 496, endPoint x: 374, endPoint y: 499, distance: 81.4
click at [362, 557] on li "The function does not continue executing beyond this step. Each SDK uses a diff…" at bounding box center [557, 579] width 623 height 45
drag, startPoint x: 429, startPoint y: 499, endPoint x: 495, endPoint y: 499, distance: 66.9
click at [493, 557] on li "The function does not continue executing beyond this step. Each SDK uses a diff…" at bounding box center [557, 579] width 623 height 45
click at [541, 557] on li "The function does not continue executing beyond this step. Each SDK uses a diff…" at bounding box center [557, 579] width 623 height 45
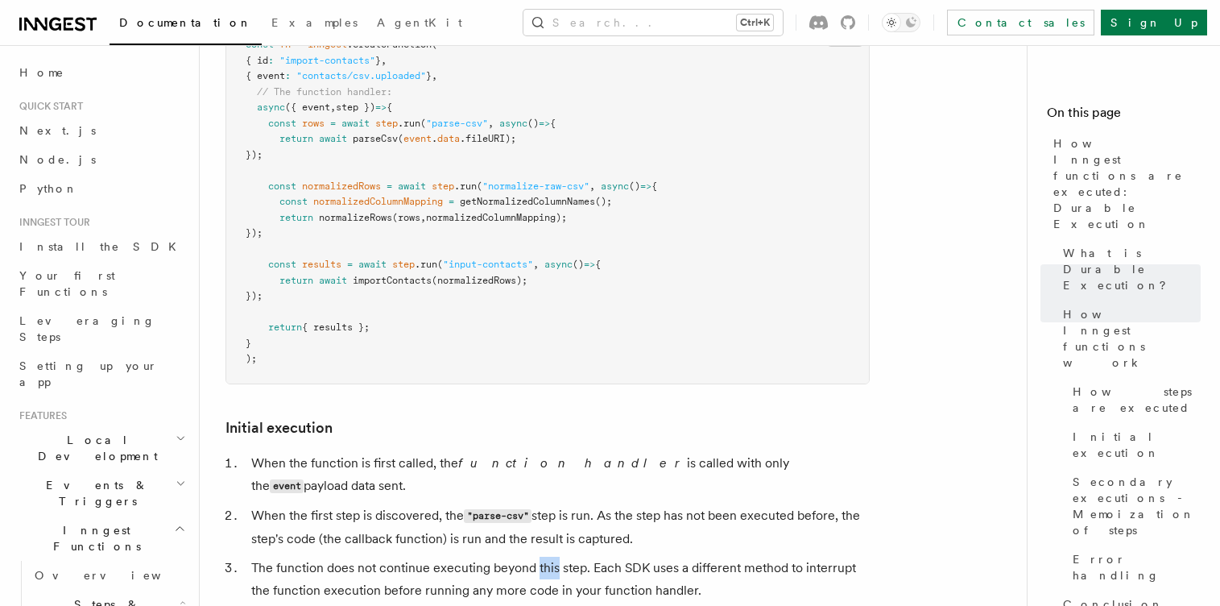
click at [541, 557] on li "The function does not continue executing beyond this step. Each SDK uses a diff…" at bounding box center [557, 579] width 623 height 45
drag, startPoint x: 582, startPoint y: 499, endPoint x: 767, endPoint y: 499, distance: 184.5
click at [767, 557] on li "The function does not continue executing beyond this step. Each SDK uses a diff…" at bounding box center [557, 579] width 623 height 45
drag, startPoint x: 269, startPoint y: 519, endPoint x: 388, endPoint y: 521, distance: 119.2
click at [387, 557] on li "The function does not continue executing beyond this step. Each SDK uses a diff…" at bounding box center [557, 579] width 623 height 45
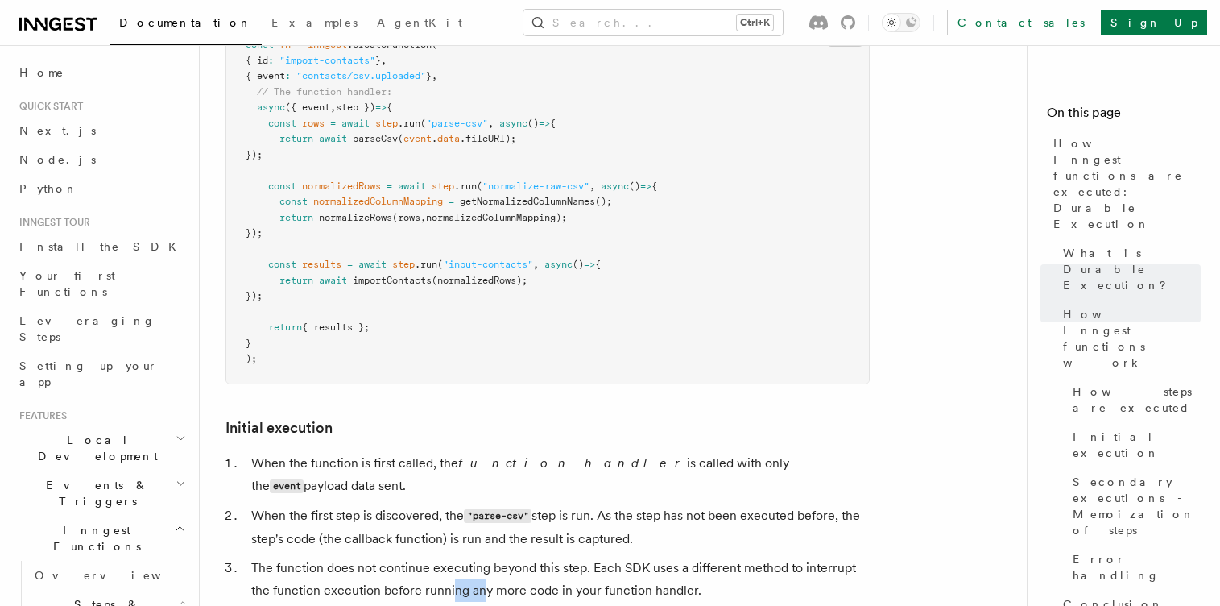
drag, startPoint x: 458, startPoint y: 521, endPoint x: 498, endPoint y: 523, distance: 40.3
click at [489, 557] on li "The function does not continue executing beyond this step. Each SDK uses a diff…" at bounding box center [557, 579] width 623 height 45
drag, startPoint x: 498, startPoint y: 523, endPoint x: 600, endPoint y: 524, distance: 102.3
click at [599, 557] on li "The function does not continue executing beyond this step. Each SDK uses a diff…" at bounding box center [557, 579] width 623 height 45
drag, startPoint x: 305, startPoint y: 551, endPoint x: 359, endPoint y: 551, distance: 54.0
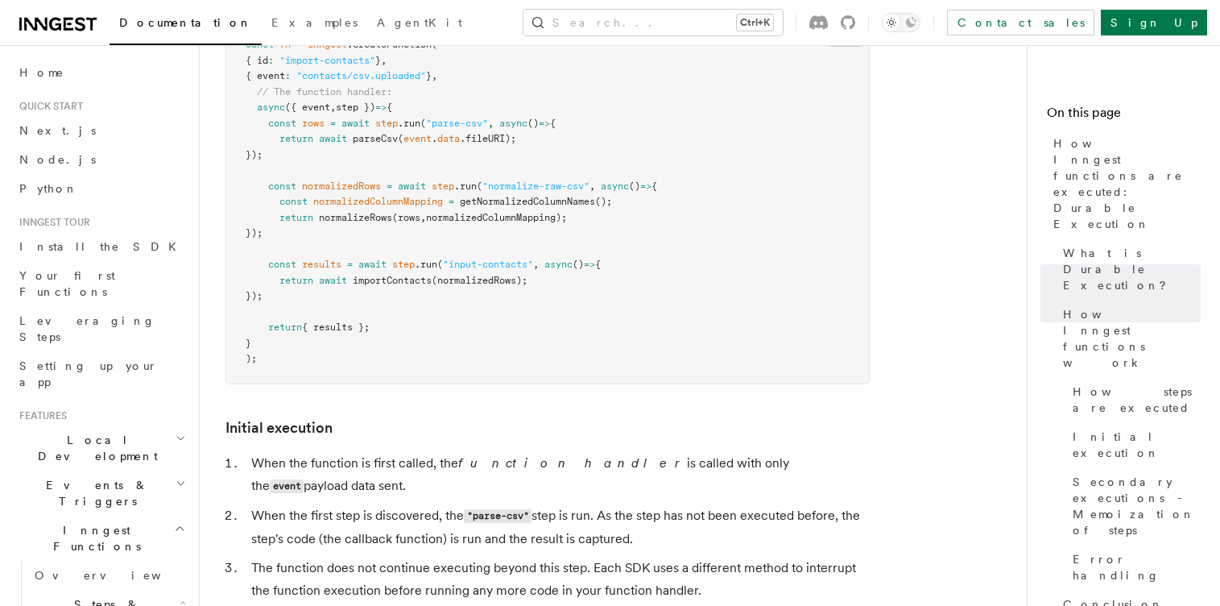
drag, startPoint x: 371, startPoint y: 551, endPoint x: 446, endPoint y: 552, distance: 74.9
drag, startPoint x: 475, startPoint y: 553, endPoint x: 501, endPoint y: 553, distance: 25.8
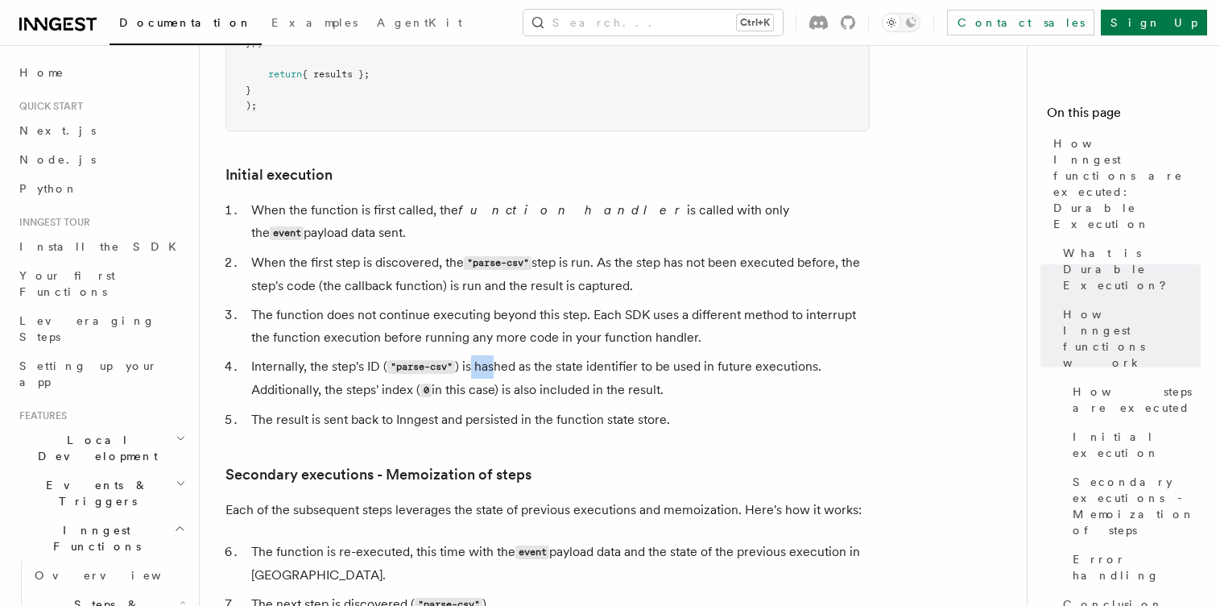
scroll to position [1933, 0]
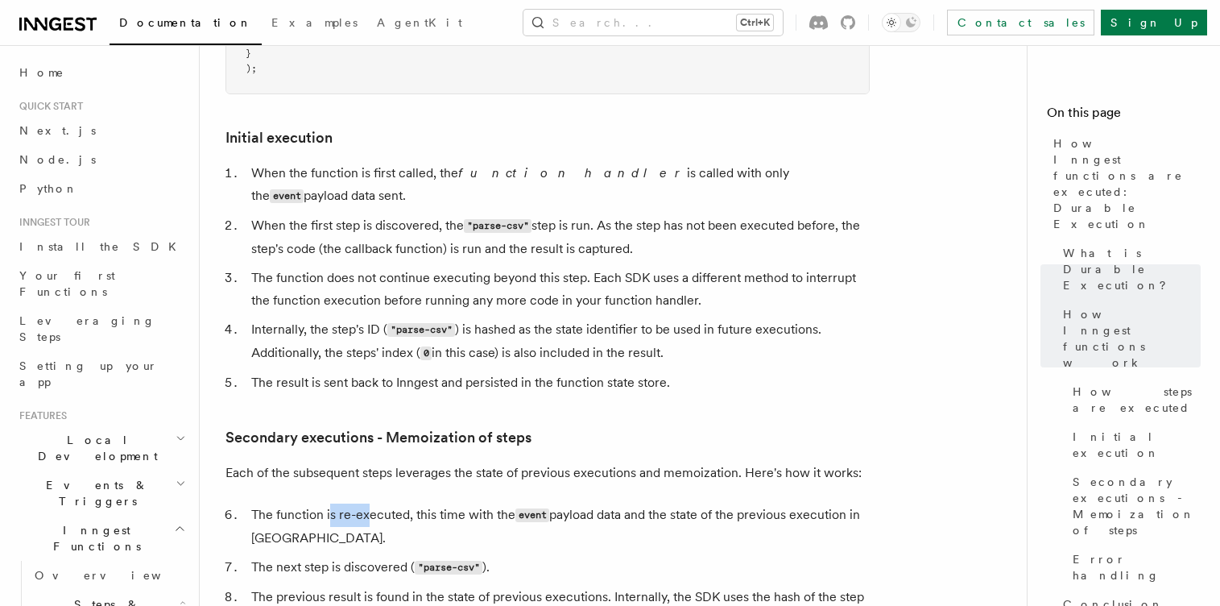
drag, startPoint x: 329, startPoint y: 441, endPoint x: 375, endPoint y: 444, distance: 46.8
click at [373, 503] on li "The function is re-executed, this time with the event payload data and the stat…" at bounding box center [557, 526] width 623 height 46
click at [382, 503] on li "The function is re-executed, this time with the event payload data and the stat…" at bounding box center [557, 526] width 623 height 46
drag, startPoint x: 414, startPoint y: 447, endPoint x: 485, endPoint y: 447, distance: 70.9
click at [485, 503] on li "The function is re-executed, this time with the event payload data and the stat…" at bounding box center [557, 526] width 623 height 46
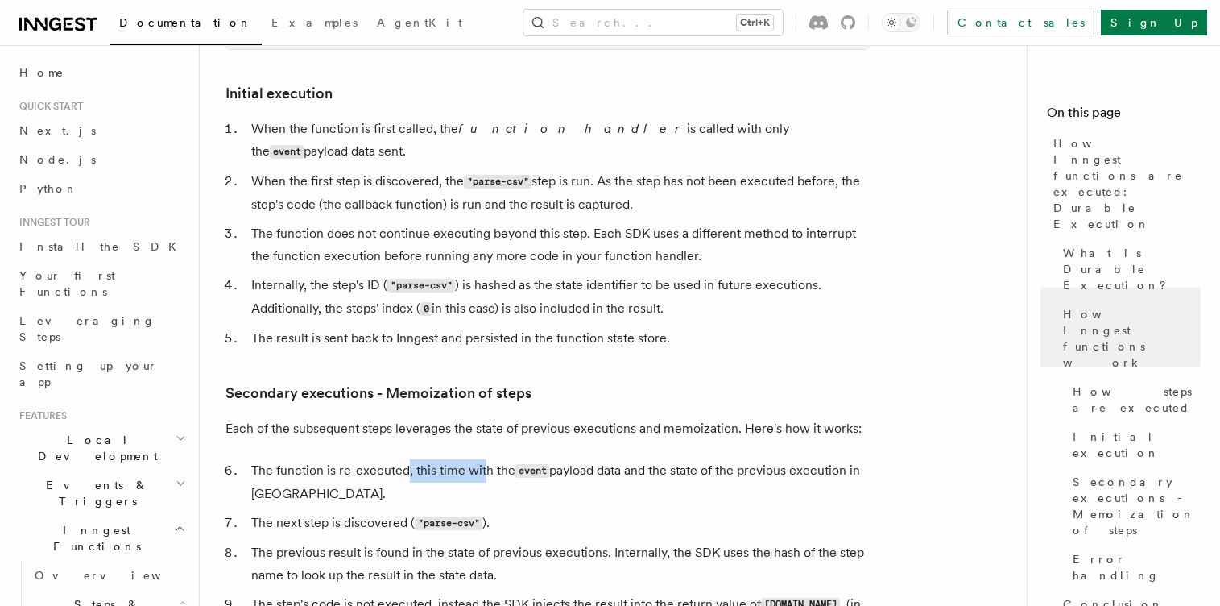
scroll to position [2030, 0]
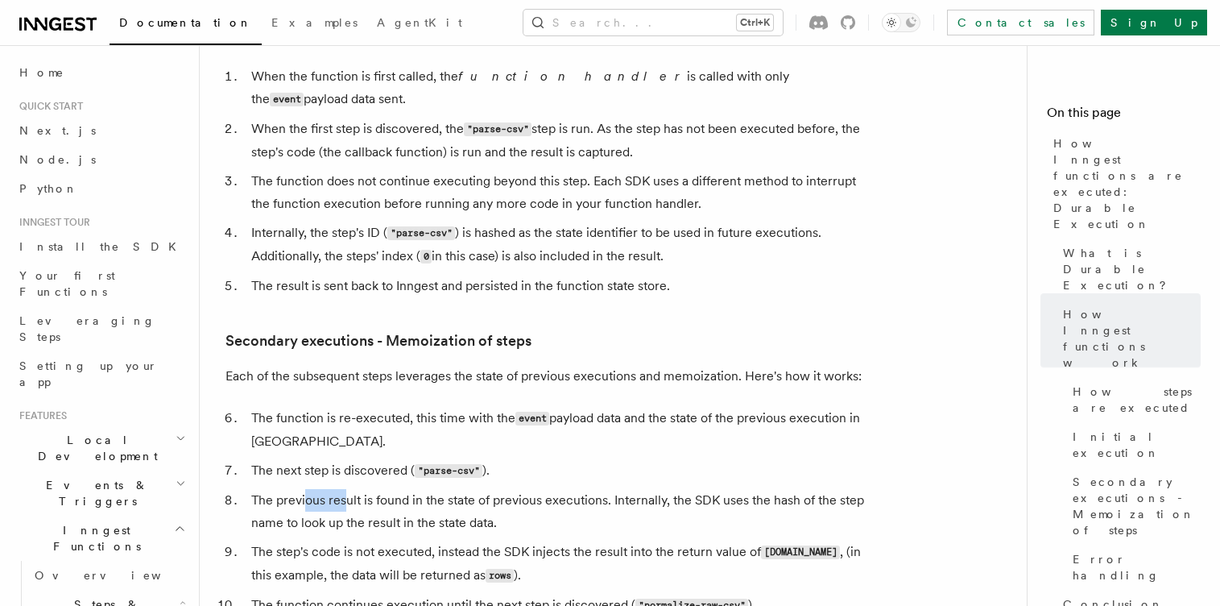
drag, startPoint x: 305, startPoint y: 428, endPoint x: 358, endPoint y: 429, distance: 53.2
click at [350, 489] on li "The previous result is found in the state of previous executions. Internally, t…" at bounding box center [557, 511] width 623 height 45
drag, startPoint x: 436, startPoint y: 431, endPoint x: 502, endPoint y: 434, distance: 66.1
click at [496, 489] on li "The previous result is found in the state of previous executions. Internally, t…" at bounding box center [557, 511] width 623 height 45
drag, startPoint x: 578, startPoint y: 437, endPoint x: 686, endPoint y: 437, distance: 107.9
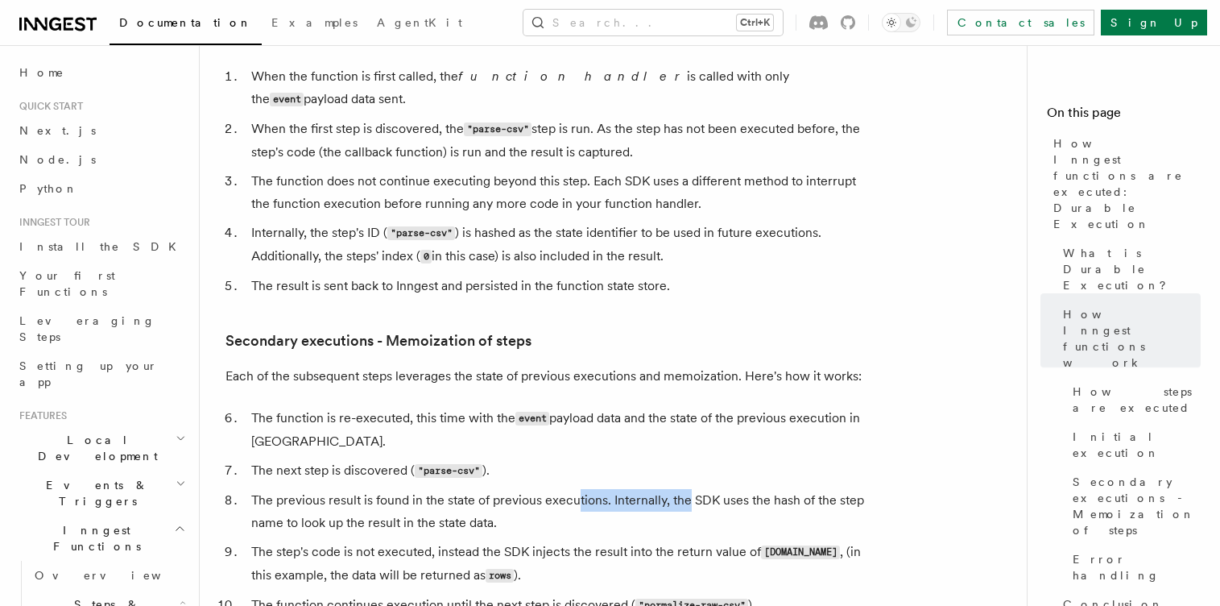
click at [686, 489] on li "The previous result is found in the state of previous executions. Internally, t…" at bounding box center [557, 511] width 623 height 45
drag, startPoint x: 306, startPoint y: 454, endPoint x: 366, endPoint y: 454, distance: 59.6
click at [347, 489] on li "The previous result is found in the state of previous executions. Internally, t…" at bounding box center [557, 511] width 623 height 45
drag, startPoint x: 406, startPoint y: 454, endPoint x: 447, endPoint y: 455, distance: 41.1
click at [447, 489] on li "The previous result is found in the state of previous executions. Internally, t…" at bounding box center [557, 511] width 623 height 45
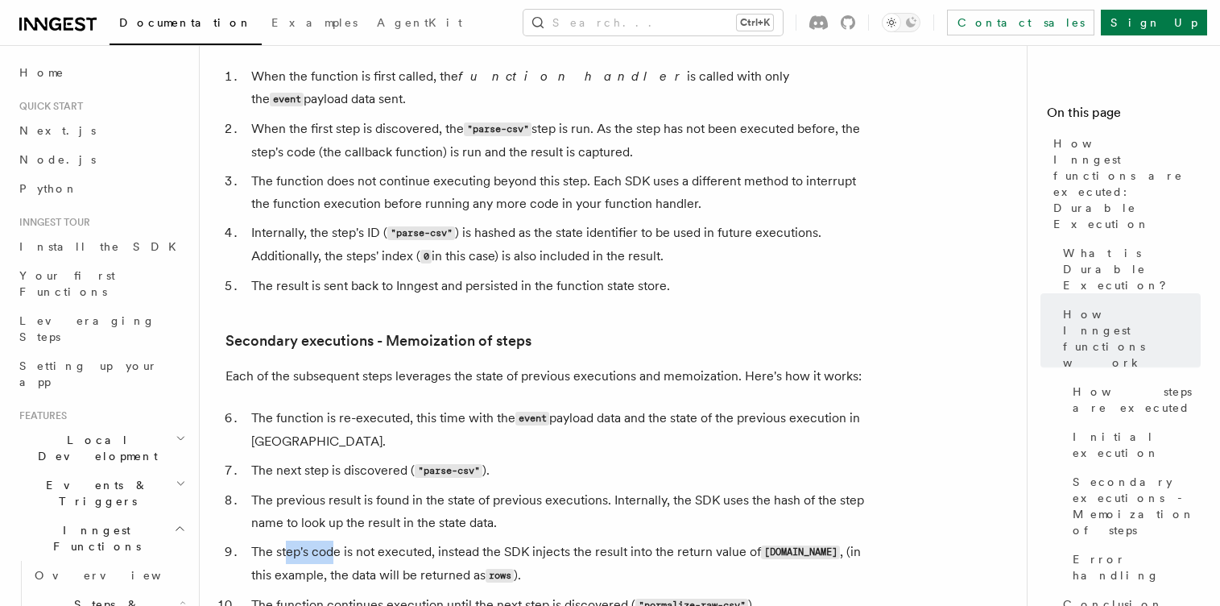
drag, startPoint x: 286, startPoint y: 487, endPoint x: 348, endPoint y: 487, distance: 62.0
click at [333, 541] on li "The step's code is not executed, instead the SDK injects the result into the re…" at bounding box center [557, 564] width 623 height 47
drag, startPoint x: 378, startPoint y: 487, endPoint x: 403, endPoint y: 487, distance: 25.0
click at [391, 541] on li "The step's code is not executed, instead the SDK injects the result into the re…" at bounding box center [557, 564] width 623 height 47
click at [425, 541] on li "The step's code is not executed, instead the SDK injects the result into the re…" at bounding box center [557, 564] width 623 height 47
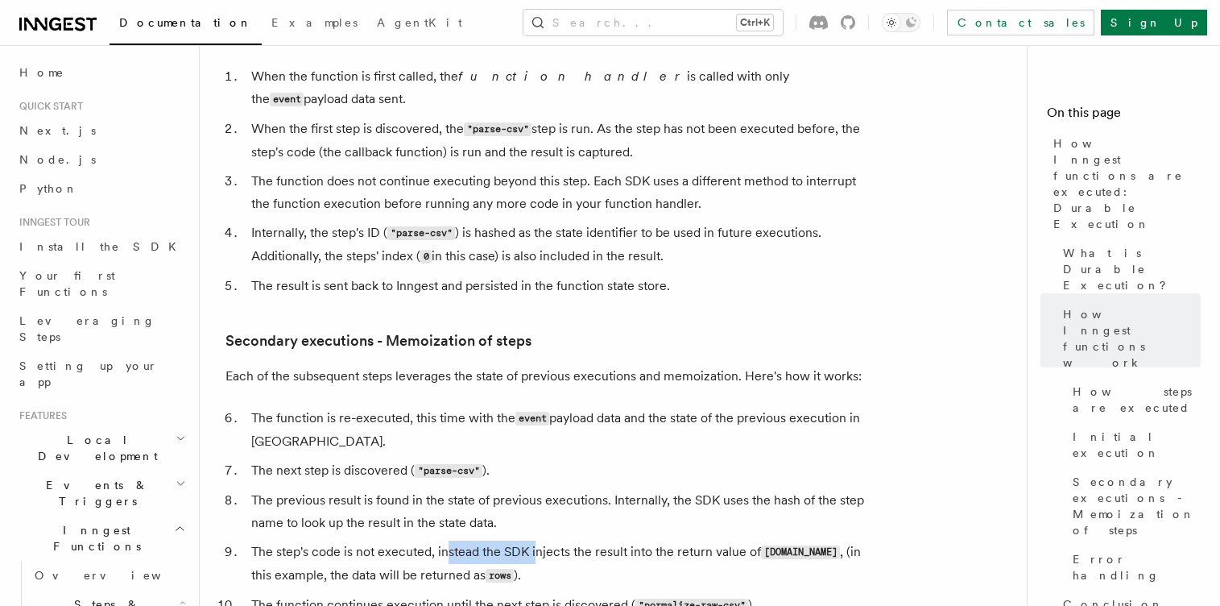
drag, startPoint x: 466, startPoint y: 487, endPoint x: 545, endPoint y: 485, distance: 78.2
click at [542, 541] on li "The step's code is not executed, instead the SDK injects the result into the re…" at bounding box center [557, 564] width 623 height 47
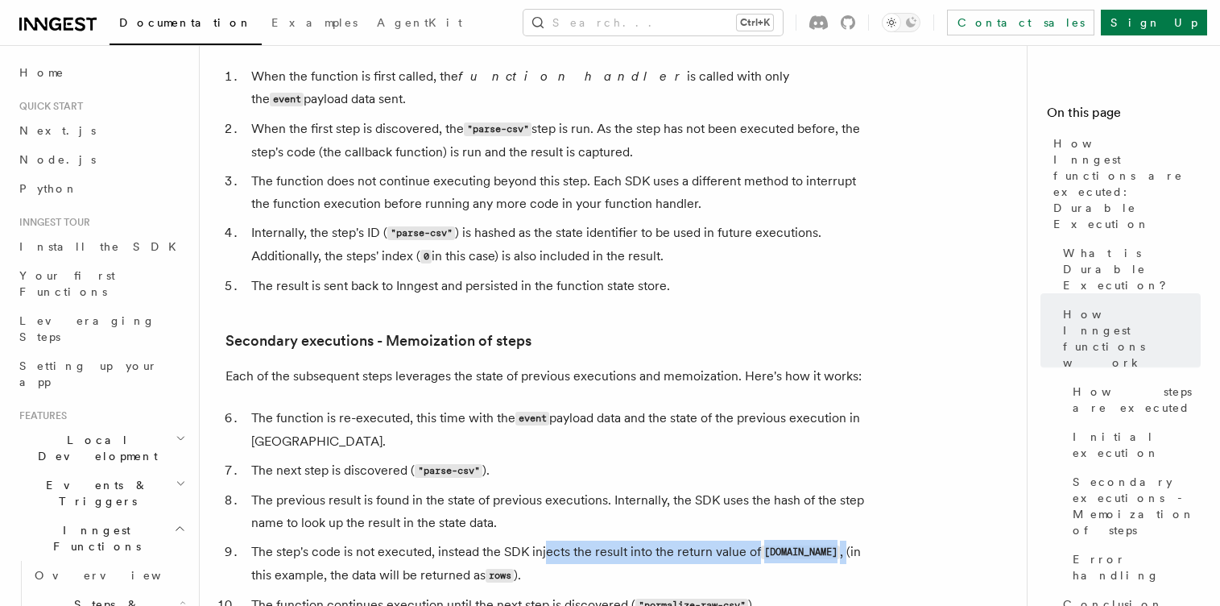
drag, startPoint x: 571, startPoint y: 485, endPoint x: 820, endPoint y: 486, distance: 248.9
click at [820, 541] on li "The step's code is not executed, instead the SDK injects the result into the re…" at bounding box center [557, 564] width 623 height 47
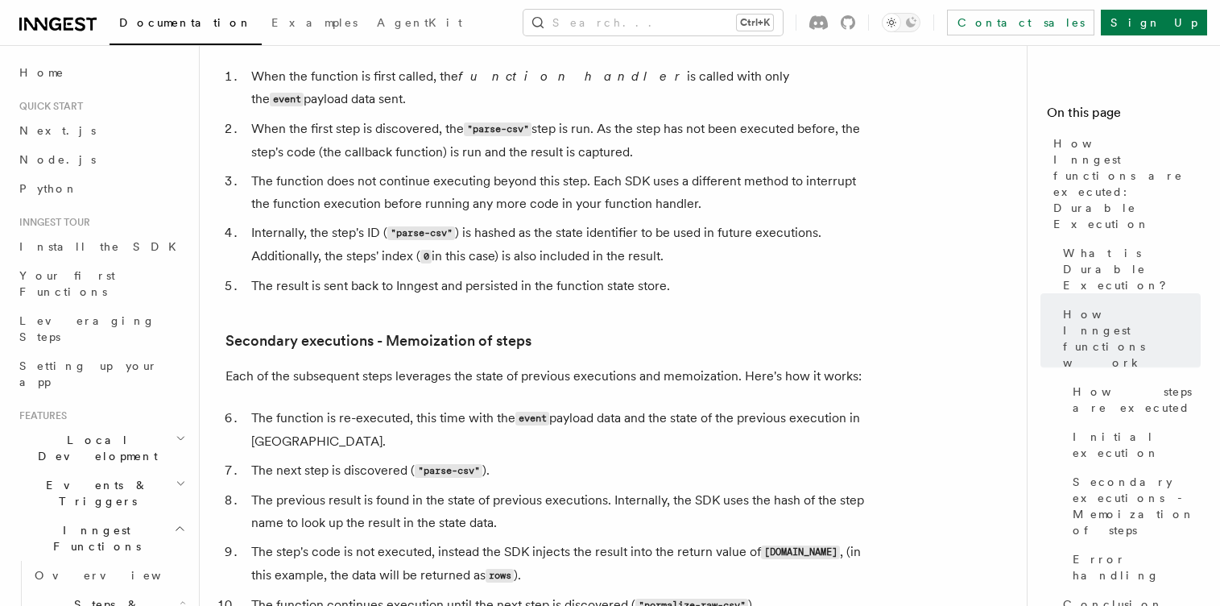
drag, startPoint x: 321, startPoint y: 500, endPoint x: 454, endPoint y: 507, distance: 133.1
click at [436, 541] on li "The step's code is not executed, instead the SDK injects the result into the re…" at bounding box center [557, 564] width 623 height 47
drag, startPoint x: 470, startPoint y: 510, endPoint x: 500, endPoint y: 510, distance: 30.6
click at [496, 541] on li "The step's code is not executed, instead the SDK injects the result into the re…" at bounding box center [557, 564] width 623 height 47
drag, startPoint x: 296, startPoint y: 536, endPoint x: 400, endPoint y: 536, distance: 103.9
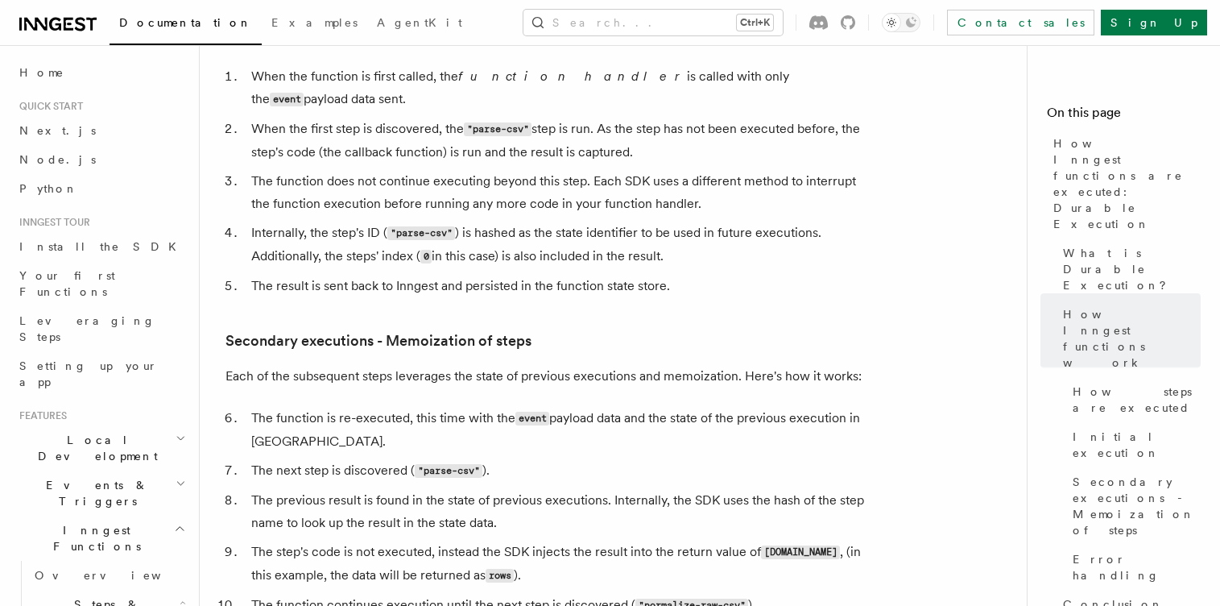
click at [399, 594] on li "The function continues execution until the next step is discovered ( "normalize…" at bounding box center [557, 605] width 623 height 23
drag
click at [420, 594] on li "The function continues execution until the next step is discovered ( "normalize…" at bounding box center [557, 605] width 623 height 23
click at [524, 594] on li "The function continues execution until the next step is discovered ( "normalize…" at bounding box center [557, 605] width 623 height 23
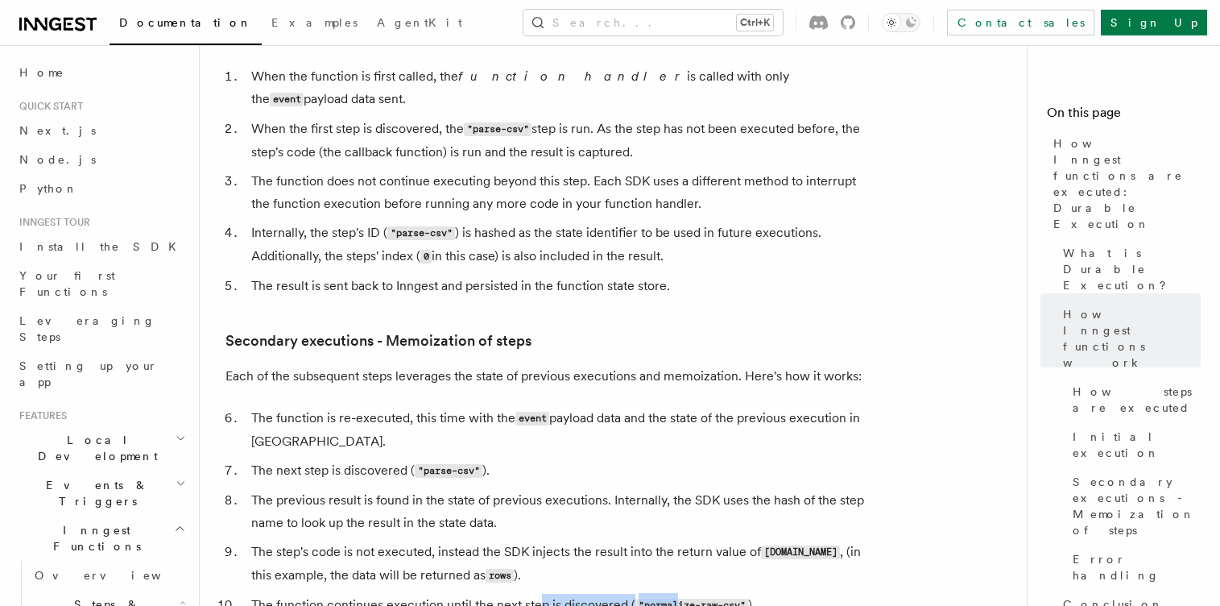
click at [674, 594] on li "The function continues execution until the next step is discovered ( "normalize…" at bounding box center [557, 605] width 623 height 23
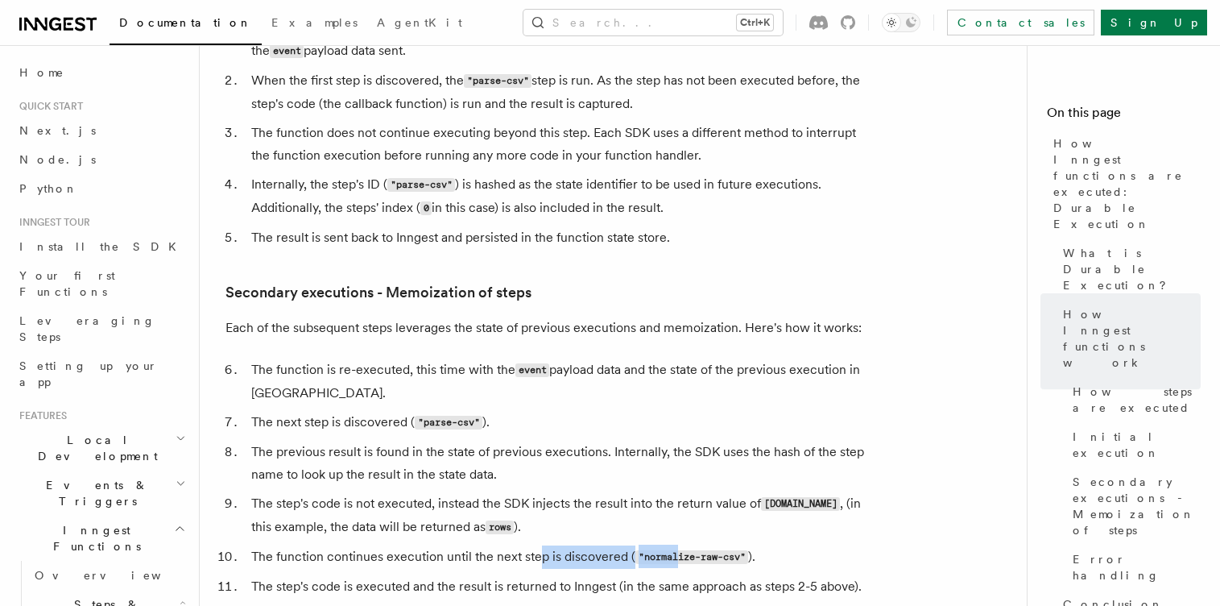
scroll to position [2127, 0]
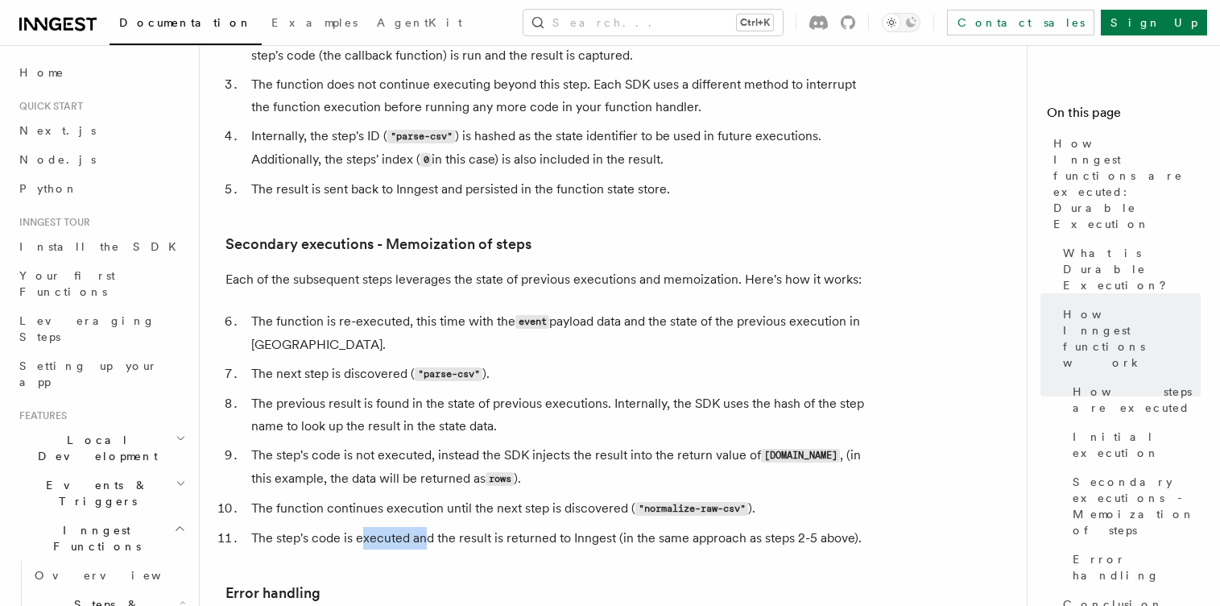
click at [429, 527] on li "The step's code is executed and the result is returned to Inngest (in the same …" at bounding box center [557, 538] width 623 height 23
click at [533, 527] on li "The step's code is executed and the result is returned to Inngest (in the same …" at bounding box center [557, 538] width 623 height 23
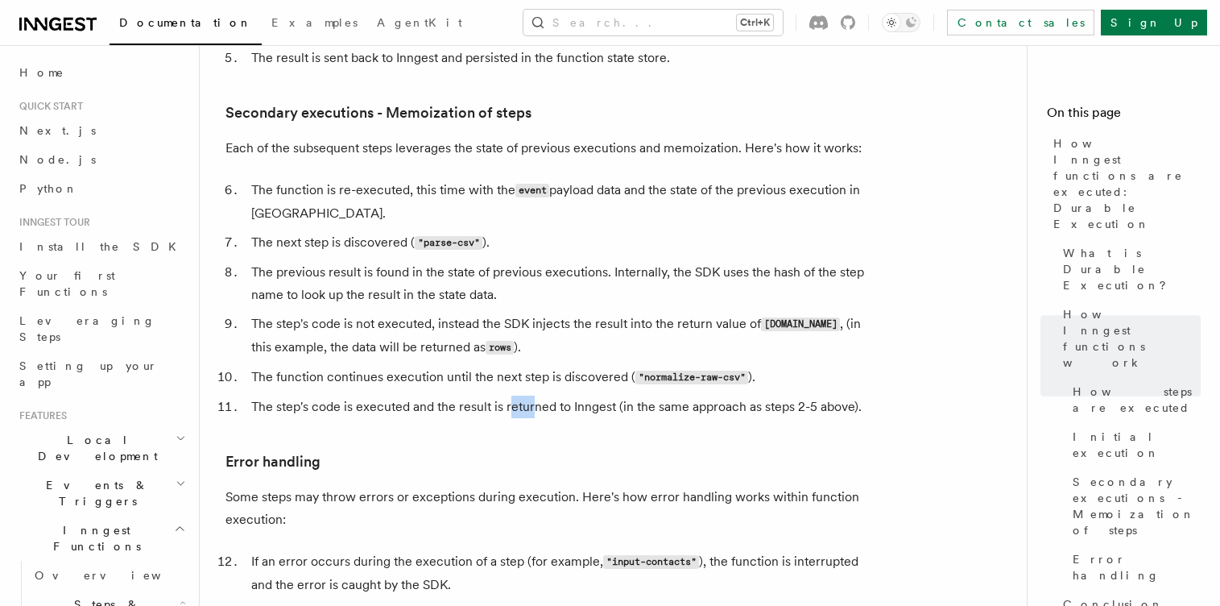
scroll to position [2320, 0]
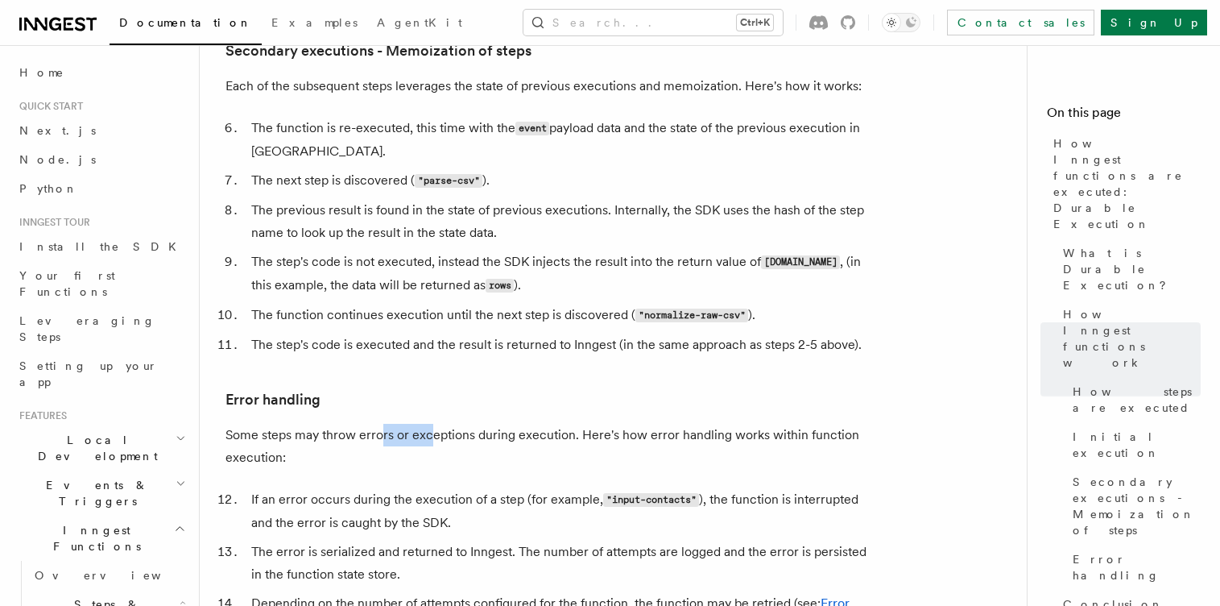
click at [433, 424] on p "Some steps may throw errors or exceptions during execution. Here's how error ha…" at bounding box center [548, 446] width 644 height 45
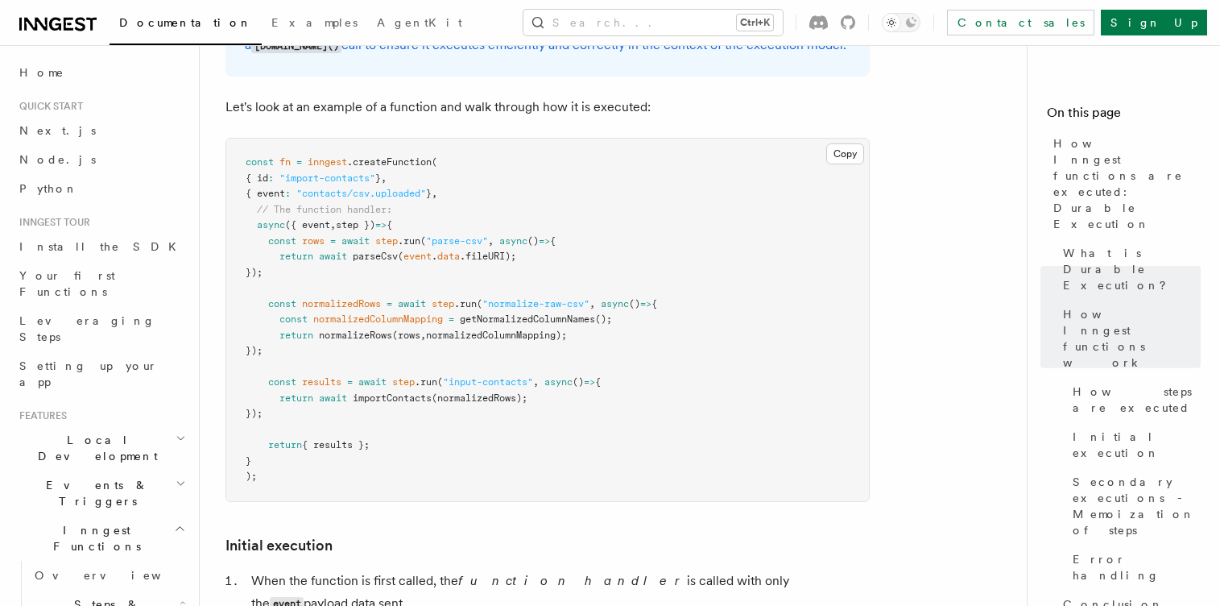
scroll to position [1450, 0]
